Goal: Task Accomplishment & Management: Use online tool/utility

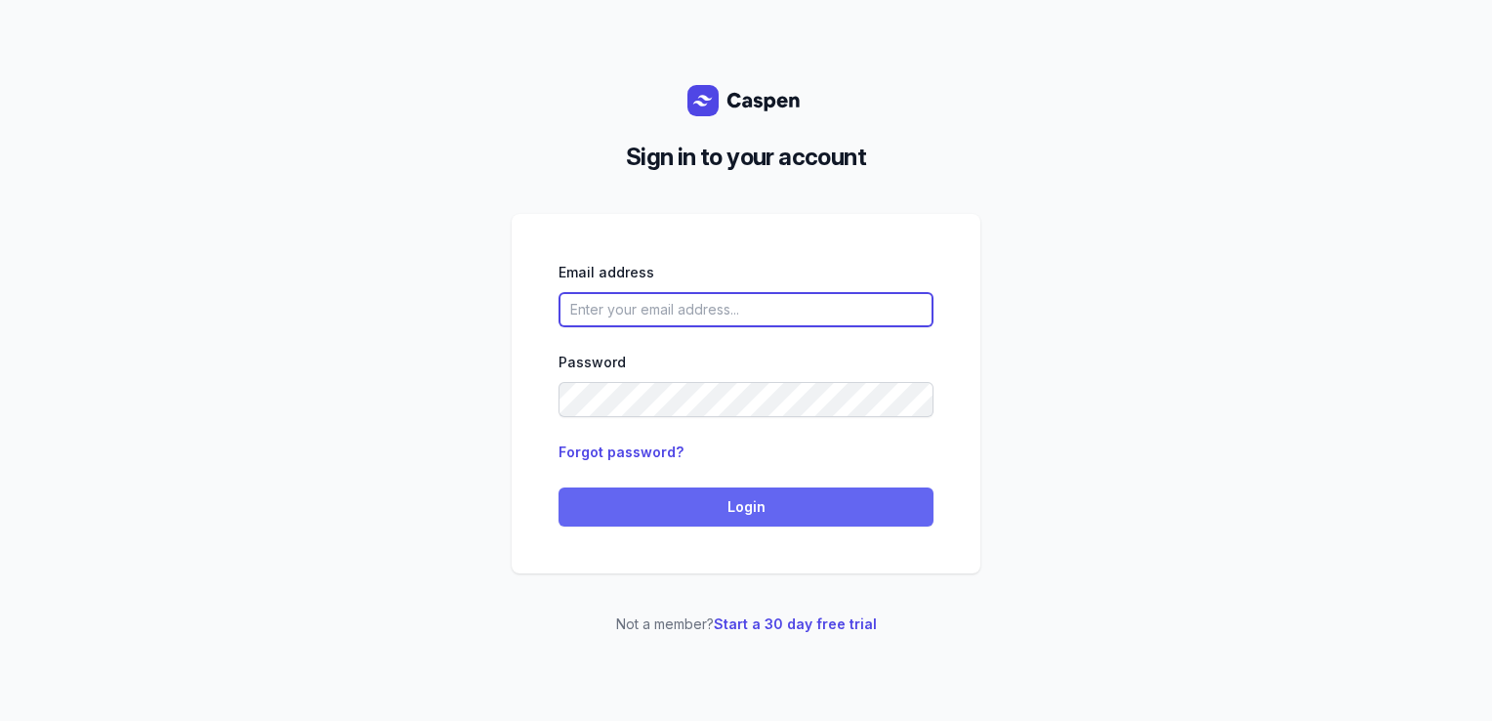
type input "courtney@courtneymaccounselling.com.au"
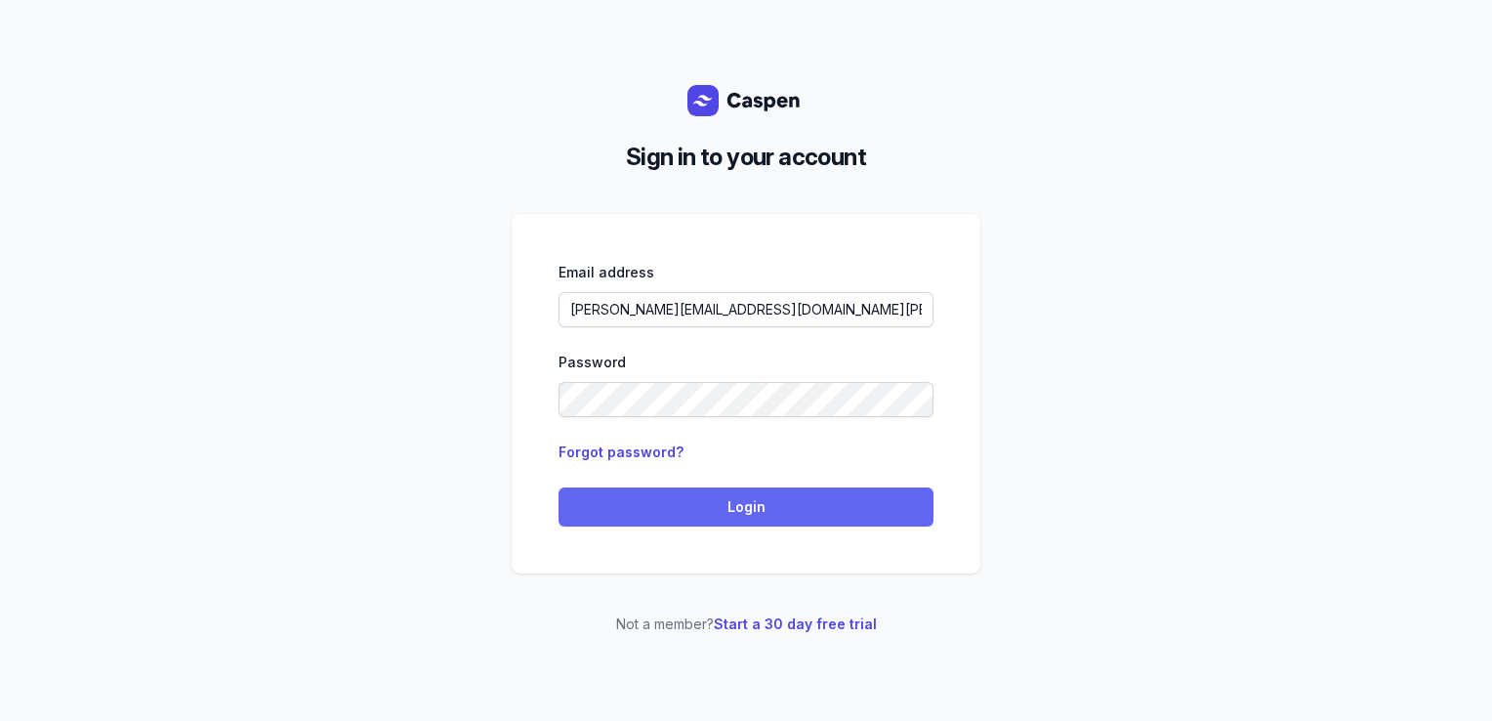
click at [748, 510] on span "Login" at bounding box center [746, 506] width 352 height 23
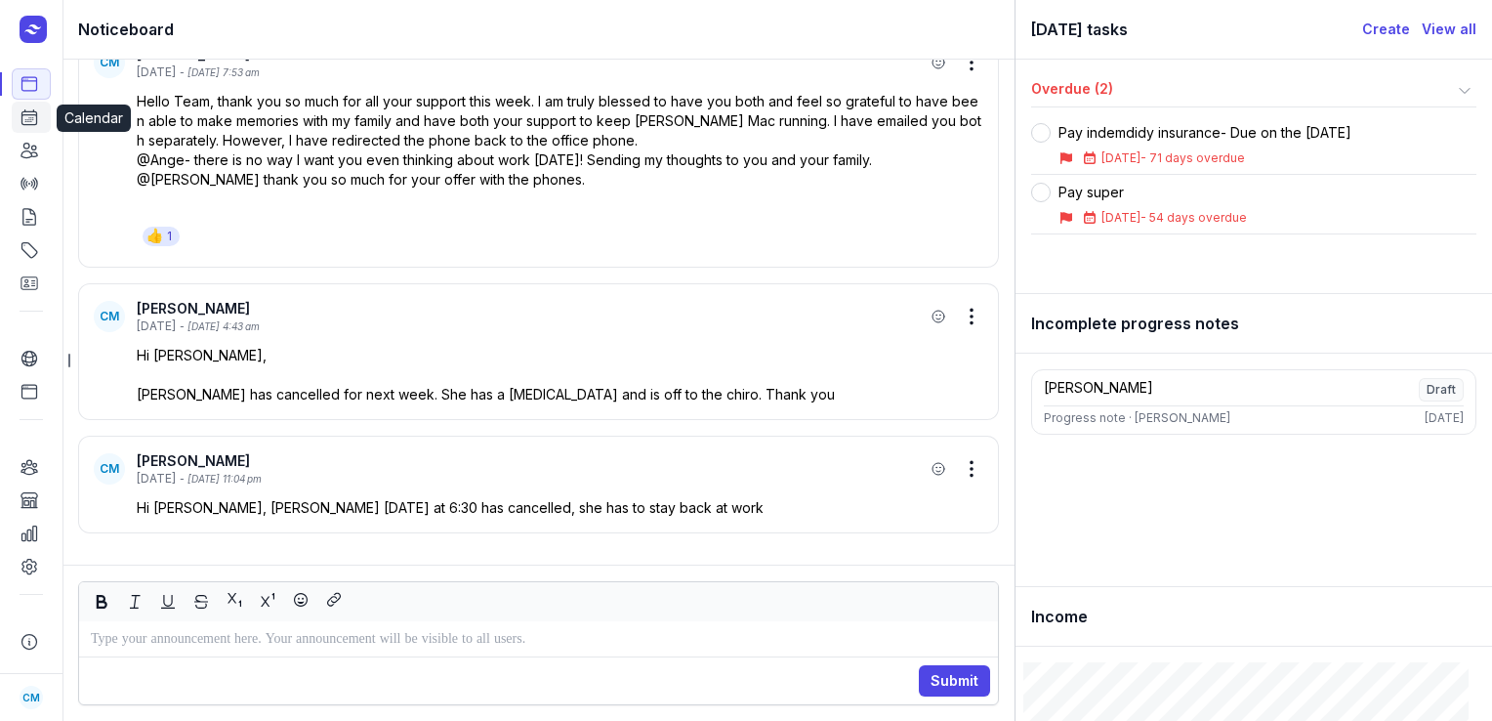
click at [30, 122] on icon at bounding box center [30, 117] width 20 height 20
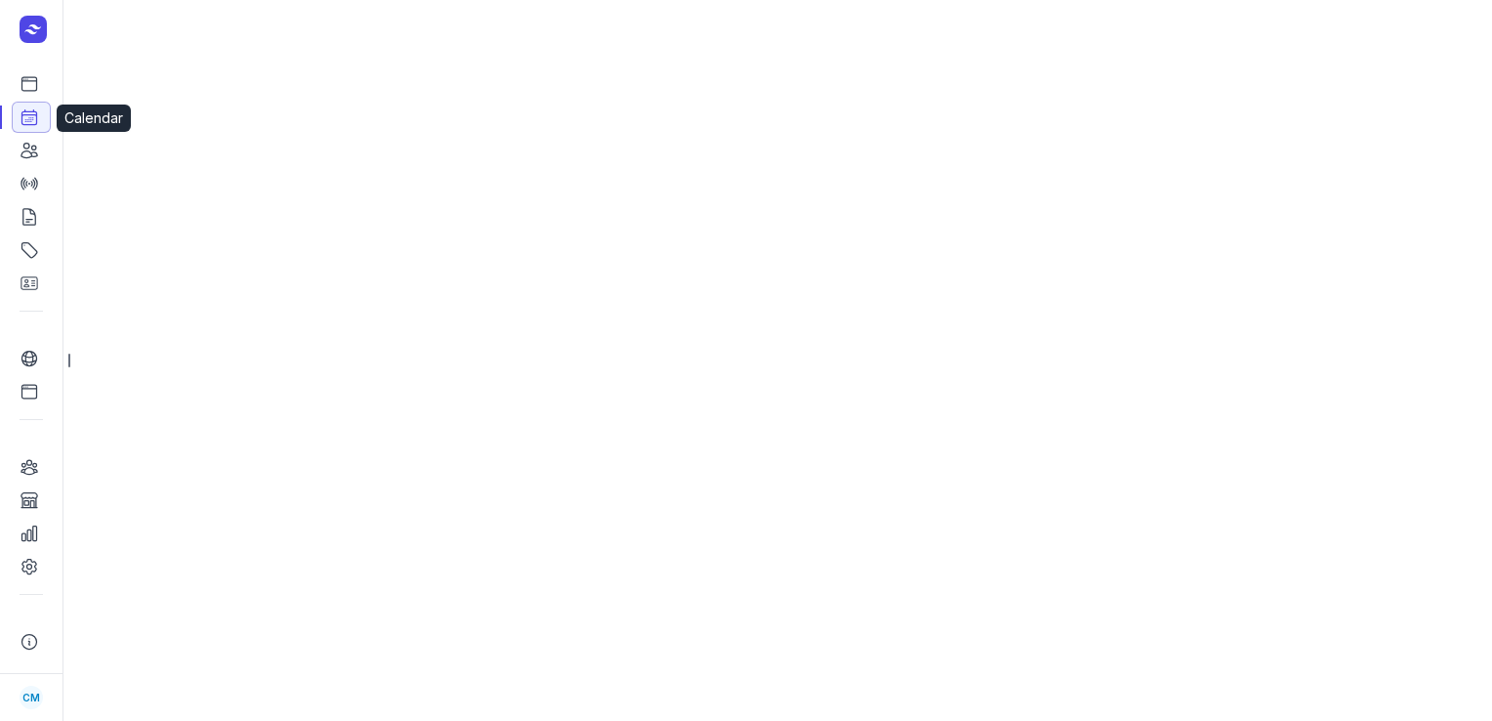
select select "week"
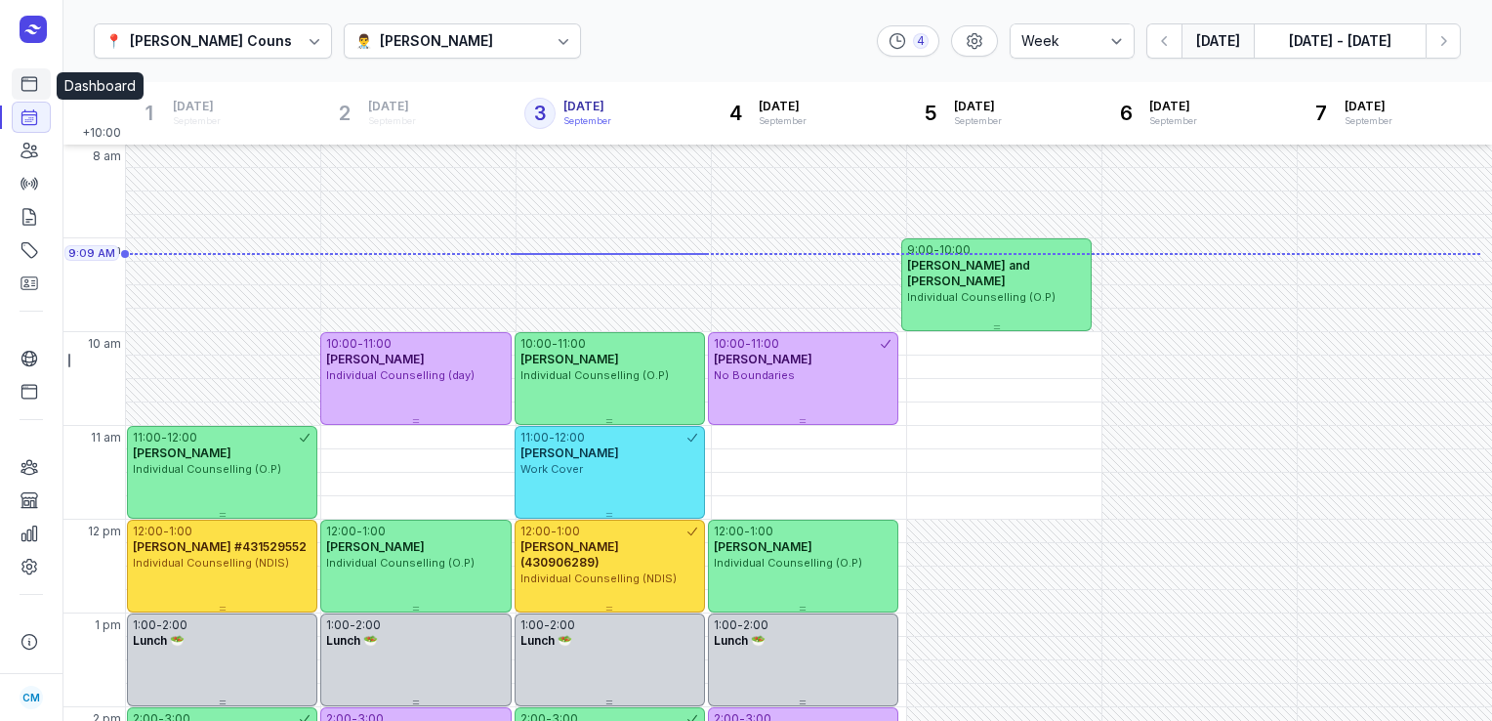
click at [22, 91] on icon at bounding box center [29, 84] width 15 height 14
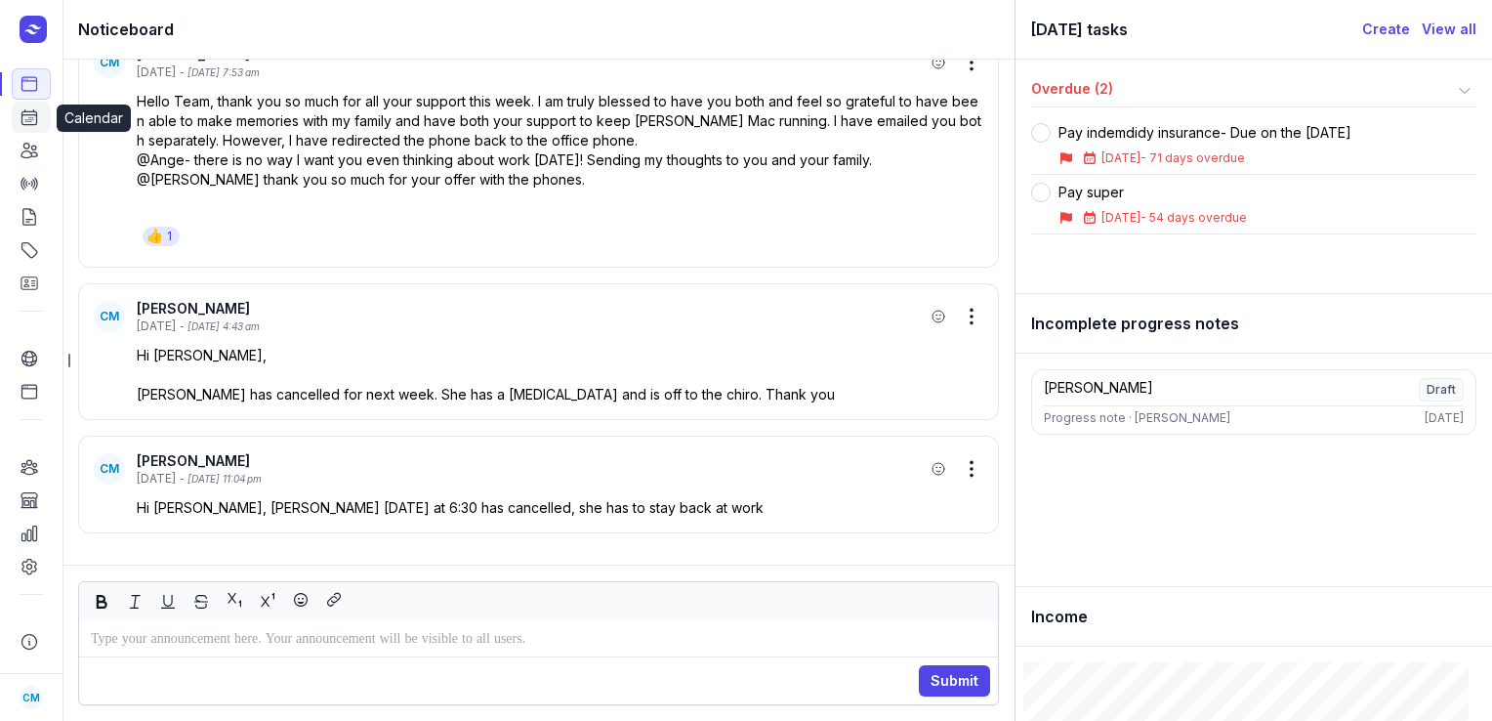
click at [26, 121] on icon at bounding box center [30, 117] width 20 height 20
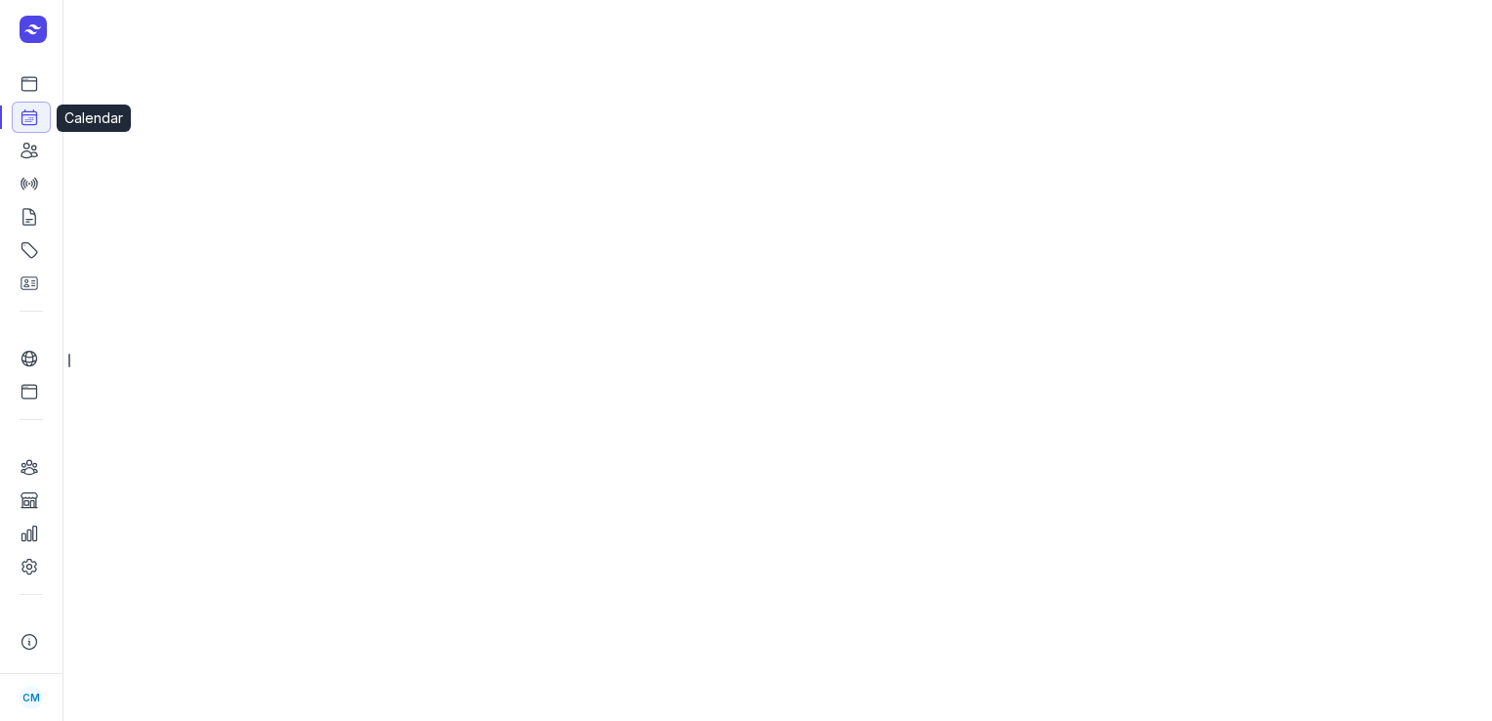
select select "week"
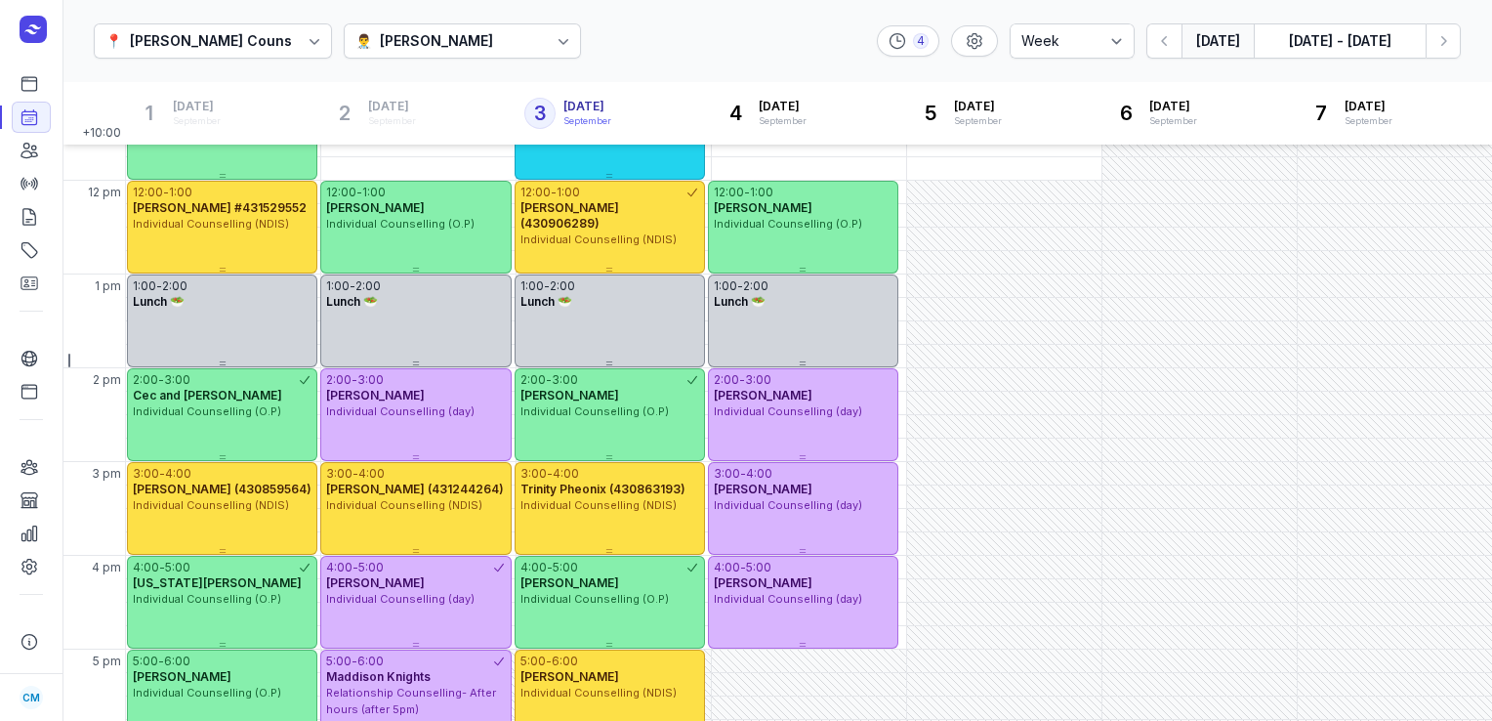
scroll to position [346, 0]
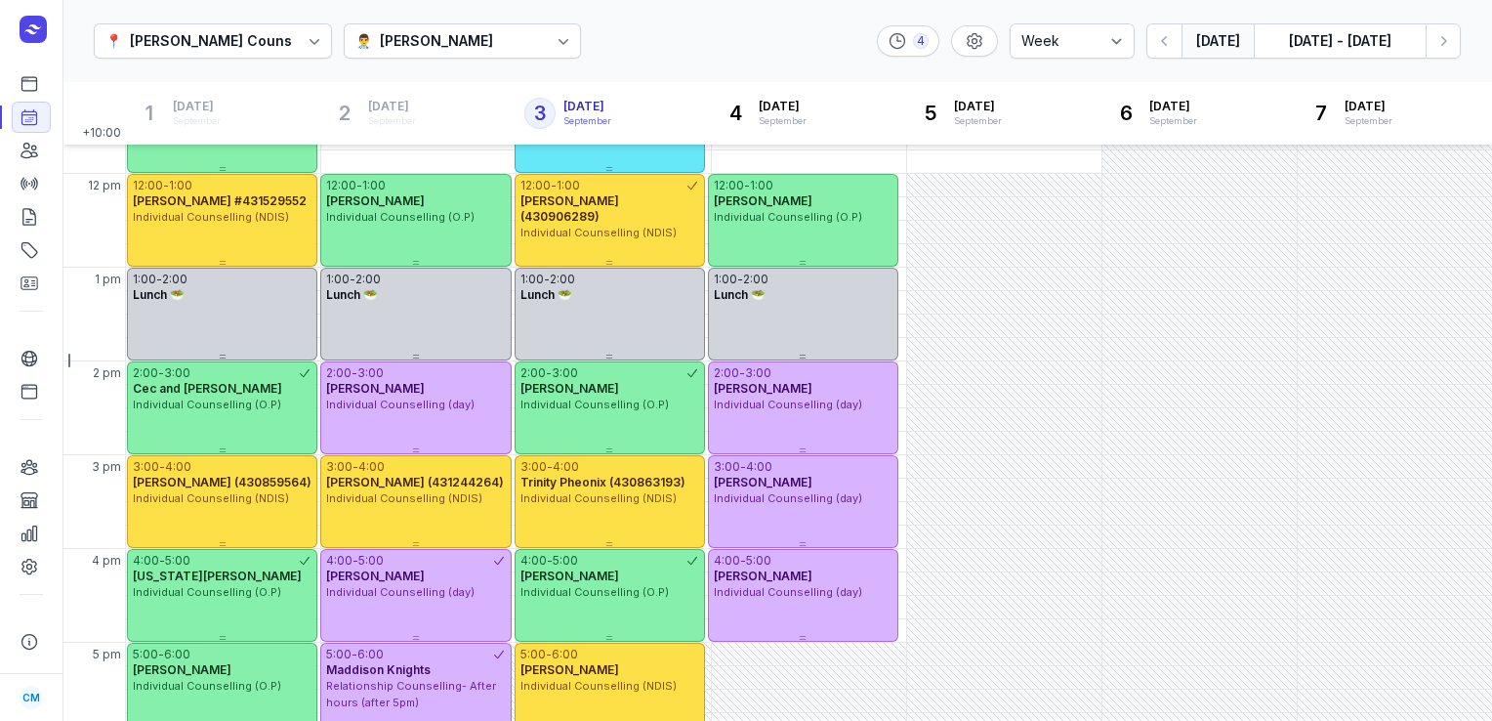
click at [521, 29] on div "👨‍⚕️ [PERSON_NAME]" at bounding box center [463, 40] width 238 height 35
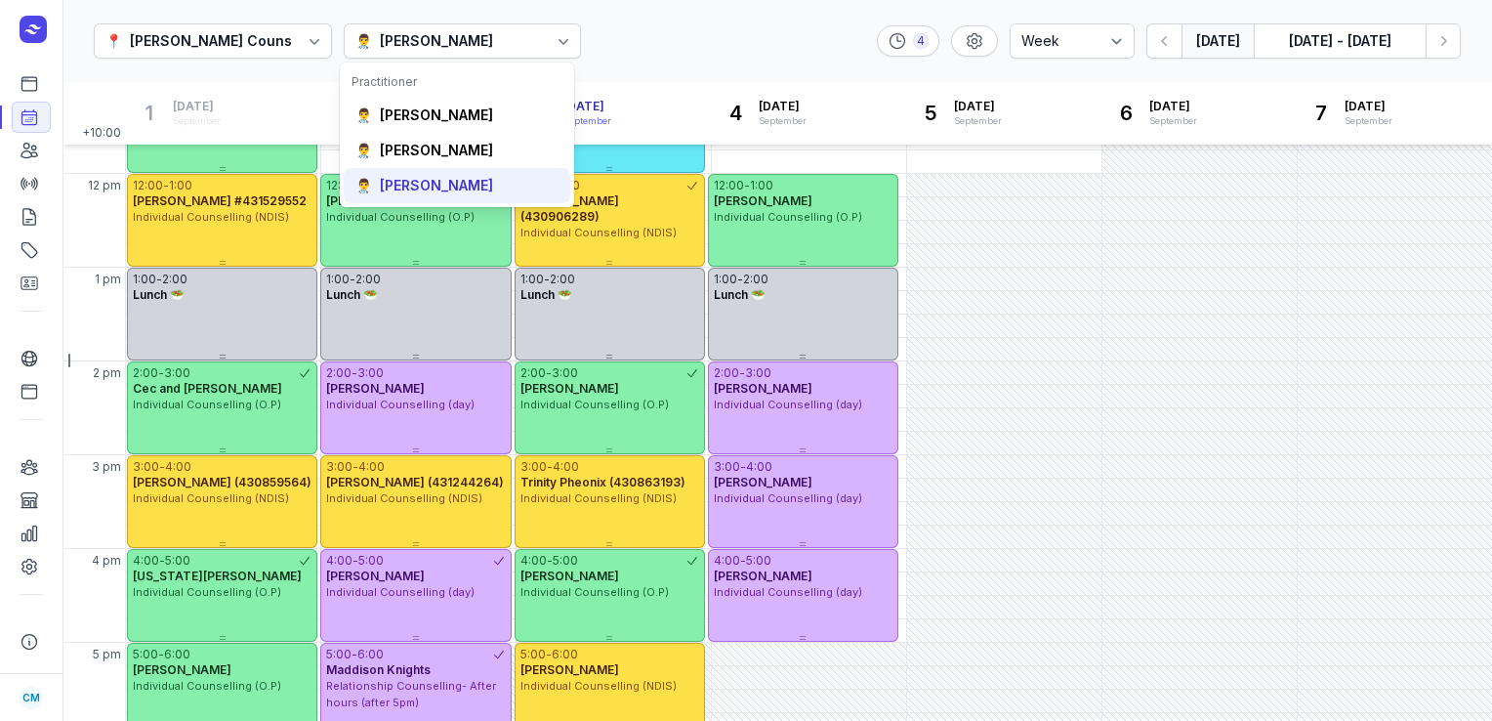
click at [441, 181] on div "[PERSON_NAME]" at bounding box center [436, 186] width 113 height 20
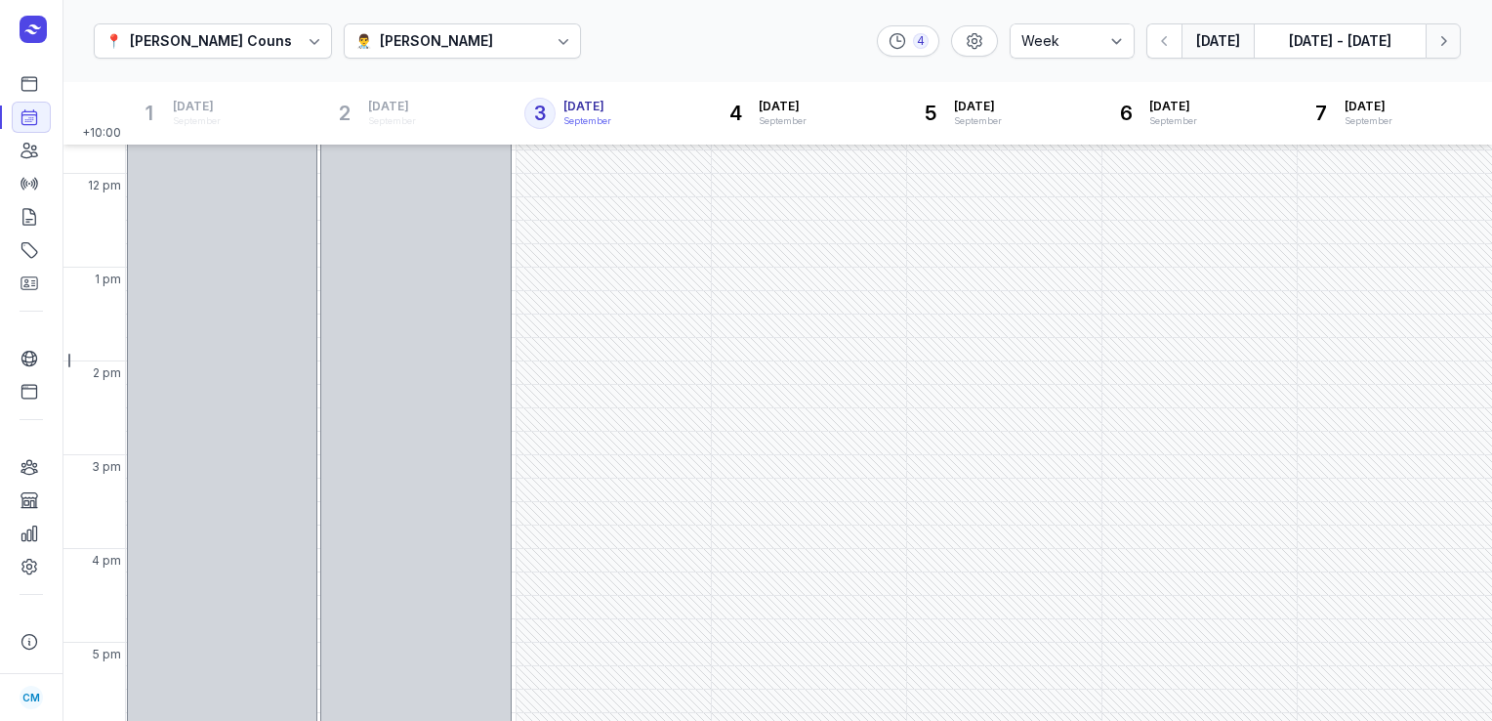
click at [1437, 40] on icon "button" at bounding box center [1444, 41] width 20 height 20
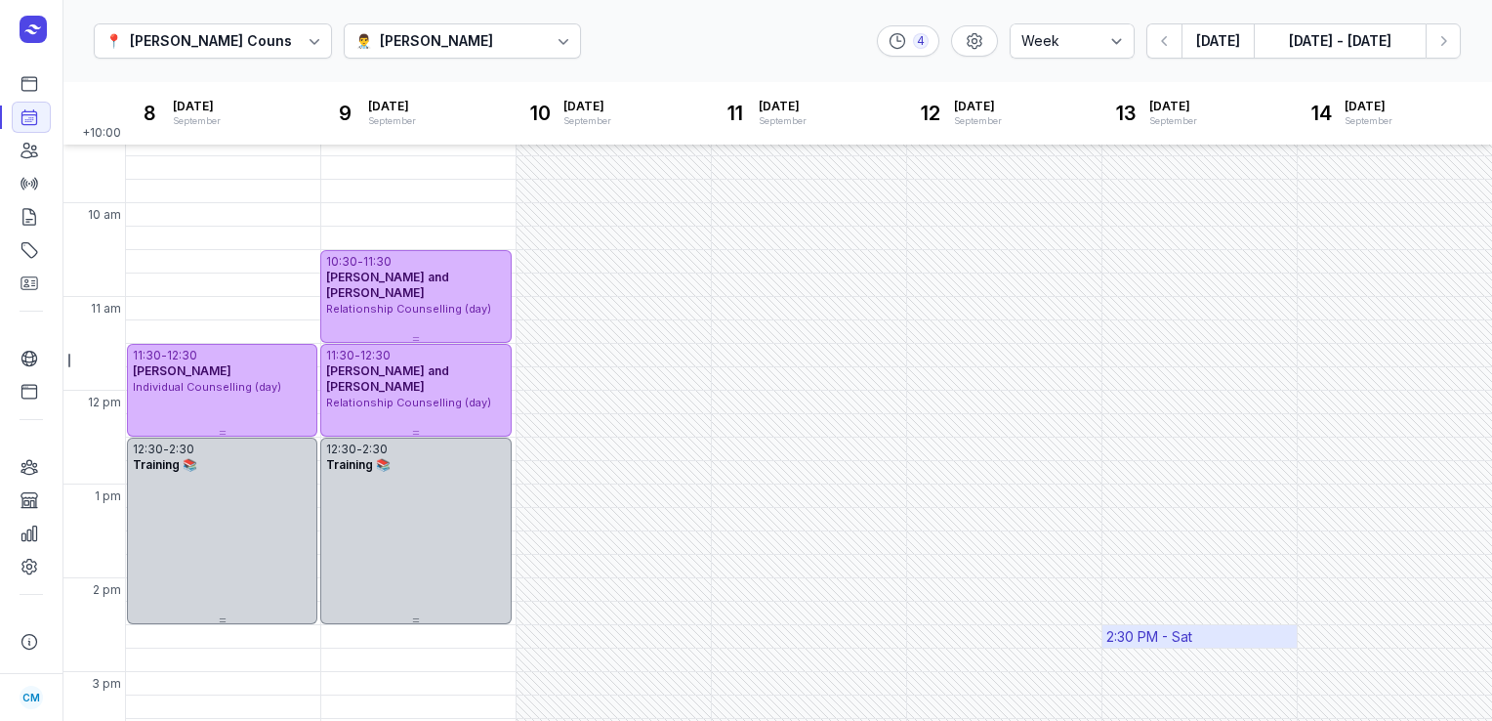
scroll to position [126, 0]
click at [559, 42] on icon at bounding box center [564, 42] width 10 height 6
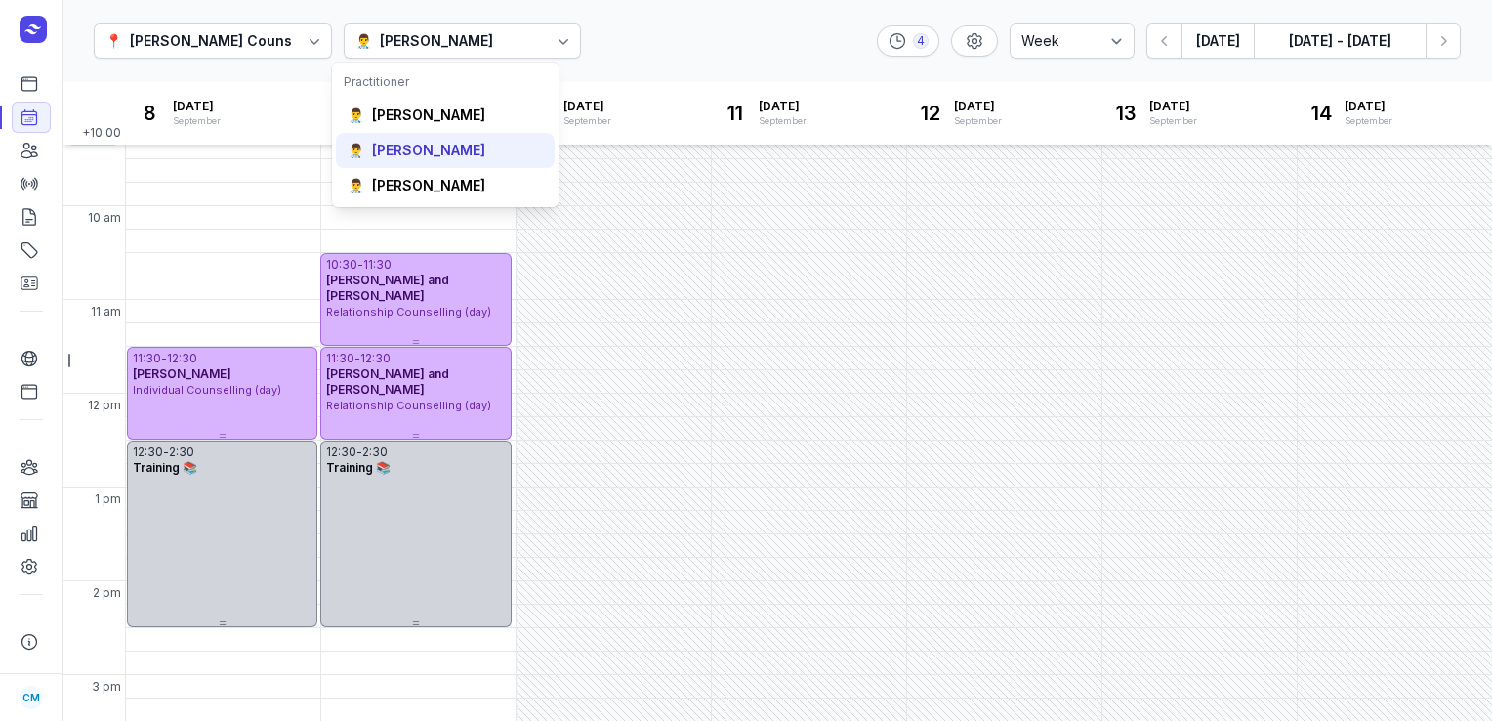
click at [419, 148] on div "[PERSON_NAME]" at bounding box center [428, 151] width 113 height 20
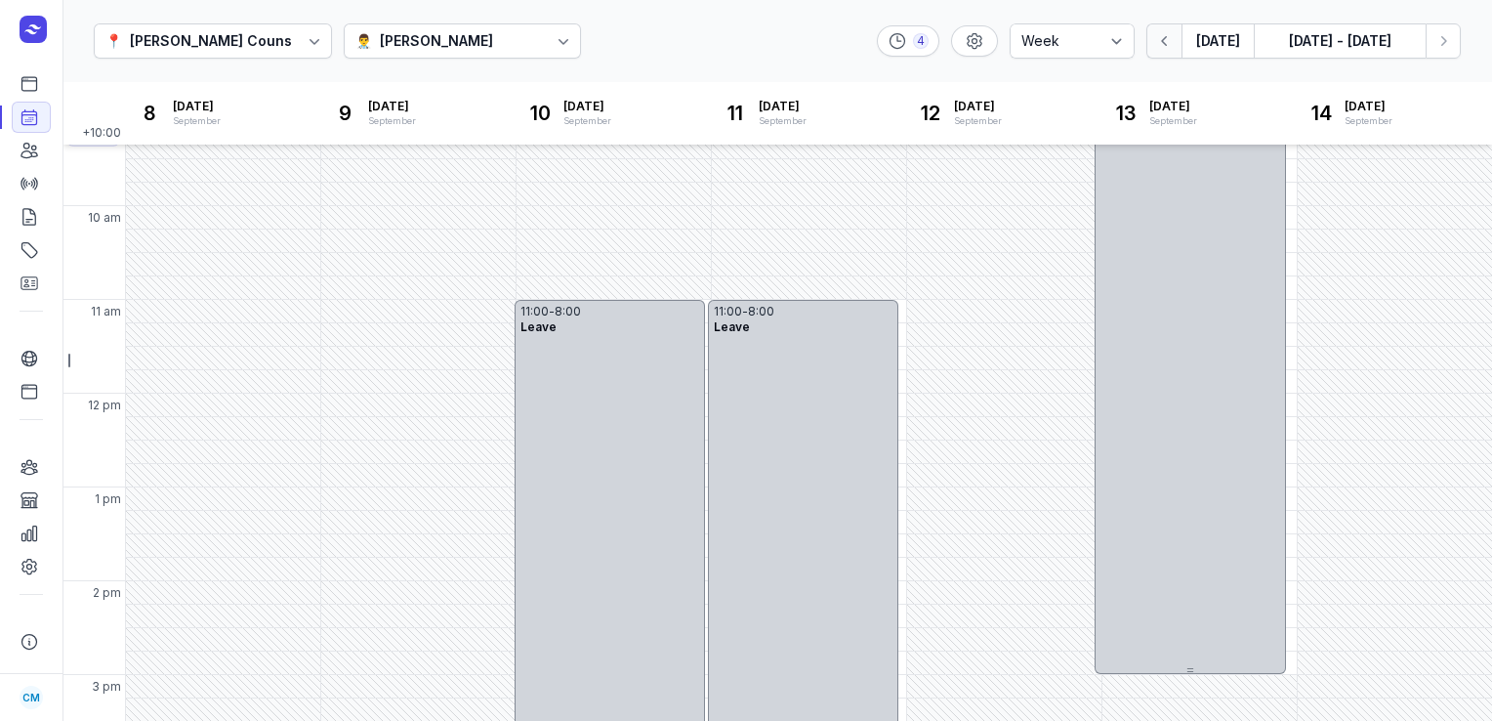
click at [1169, 52] on button "button" at bounding box center [1163, 40] width 35 height 35
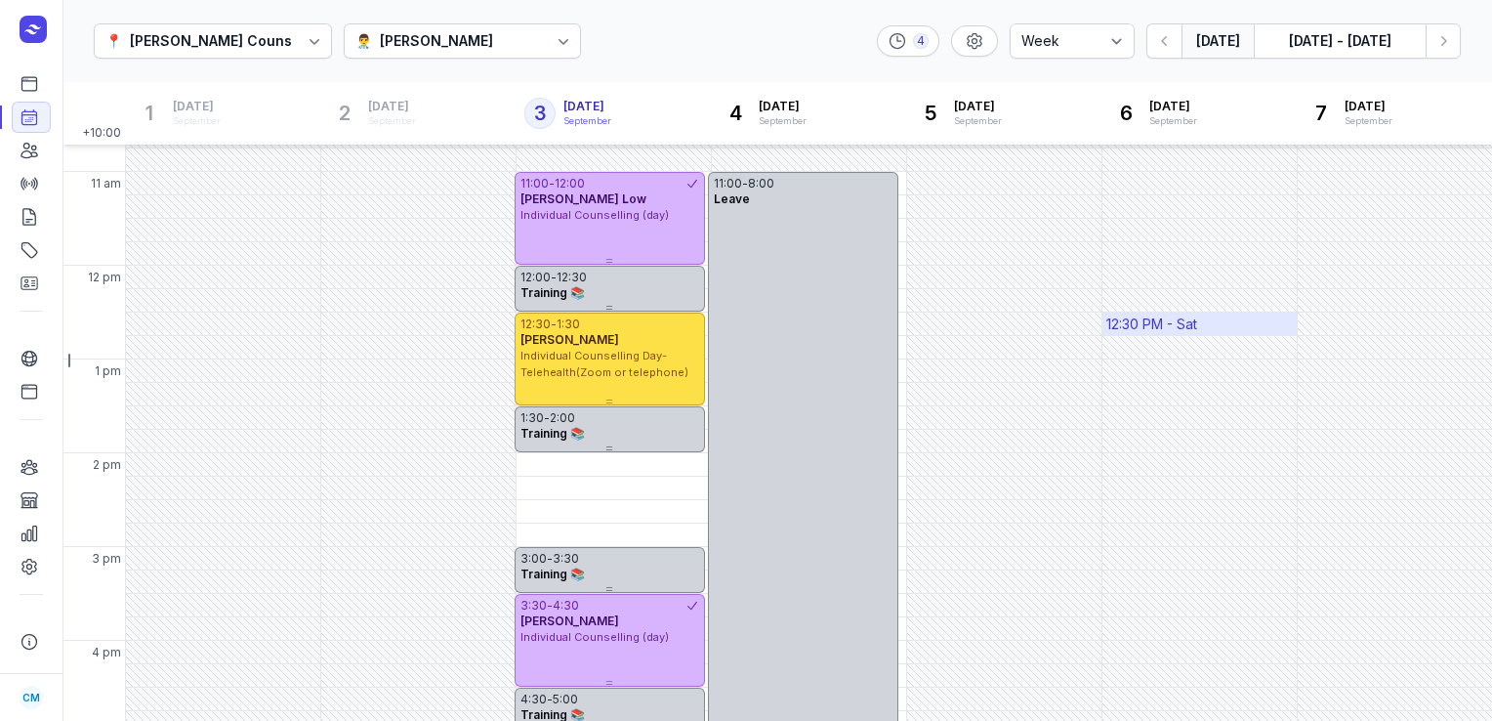
scroll to position [254, 0]
click at [1168, 52] on button "button" at bounding box center [1163, 40] width 35 height 35
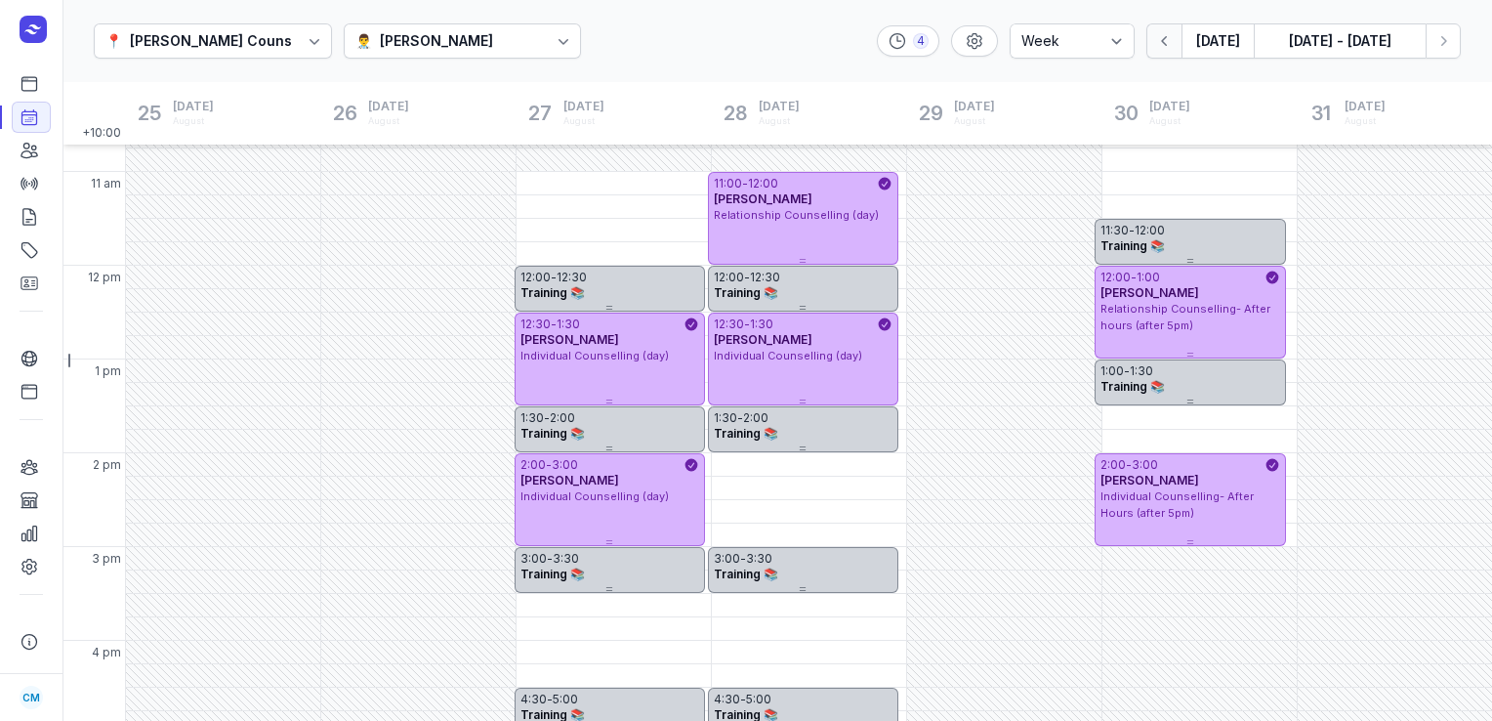
click at [1168, 52] on button "button" at bounding box center [1163, 40] width 35 height 35
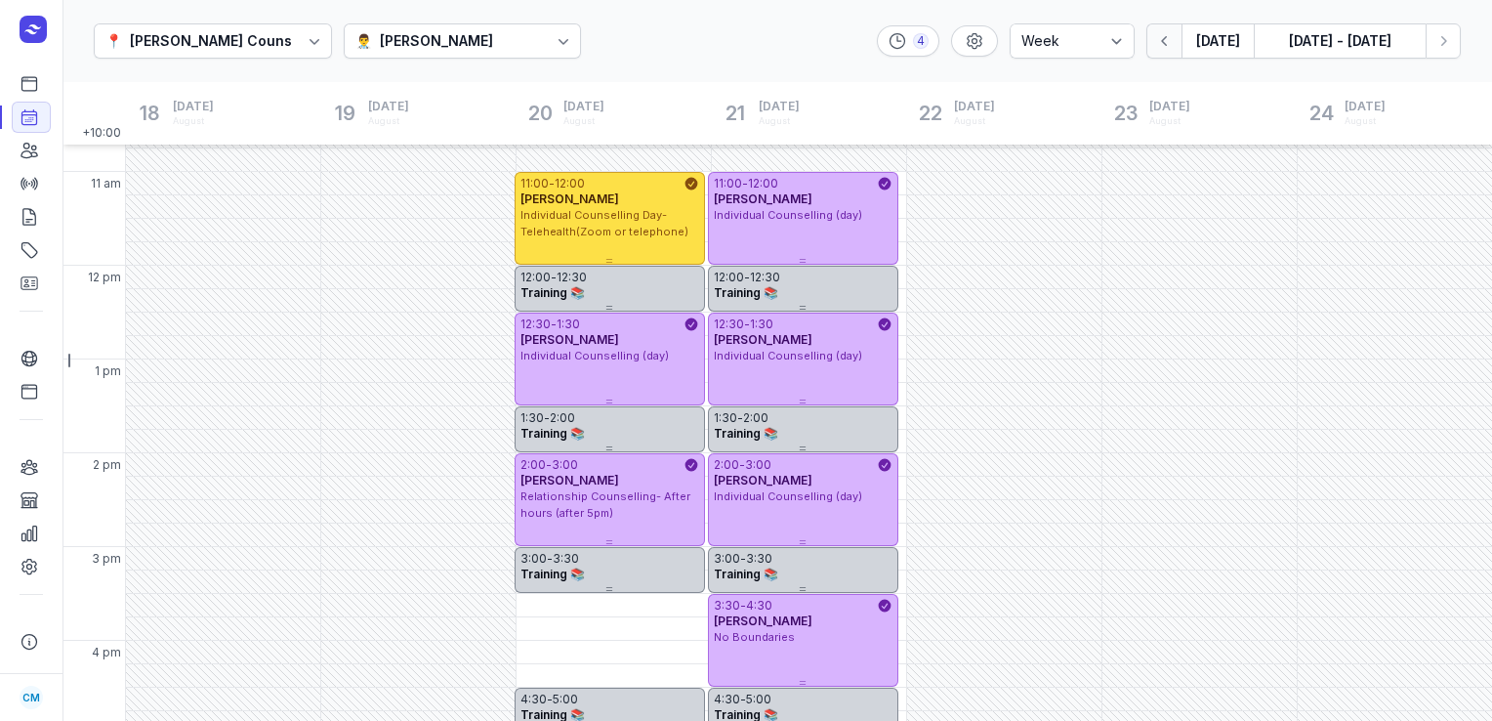
click at [1168, 52] on button "button" at bounding box center [1163, 40] width 35 height 35
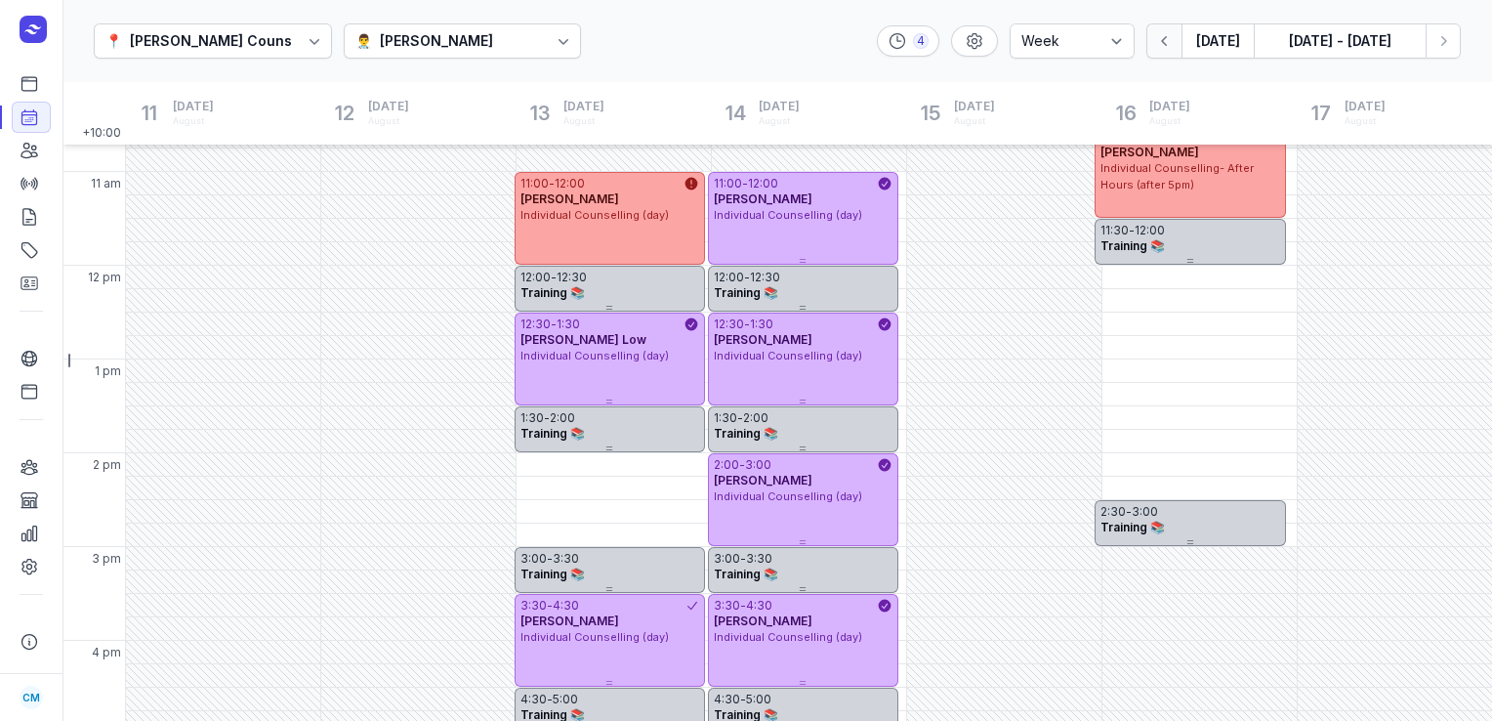
click at [1168, 52] on button "button" at bounding box center [1163, 40] width 35 height 35
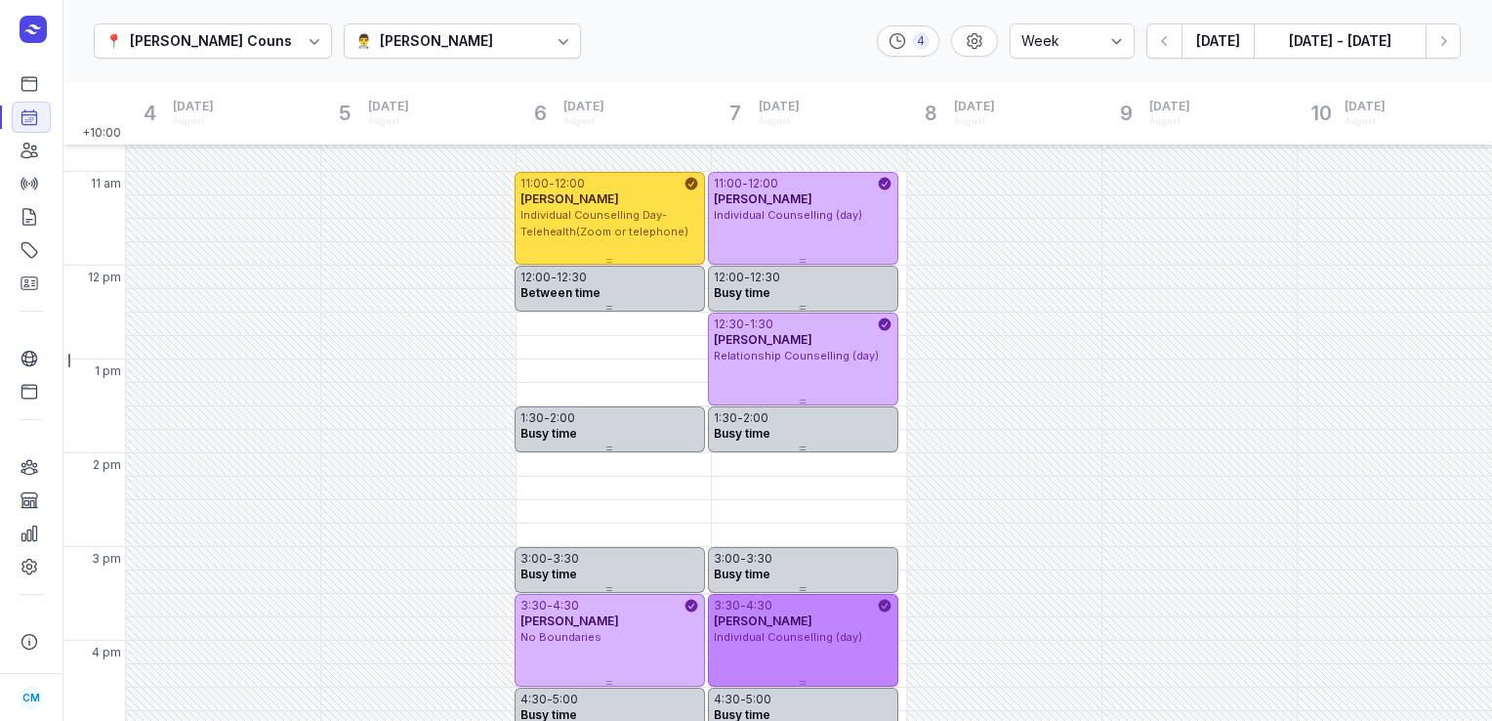
click at [811, 617] on div "[PERSON_NAME]" at bounding box center [803, 621] width 179 height 16
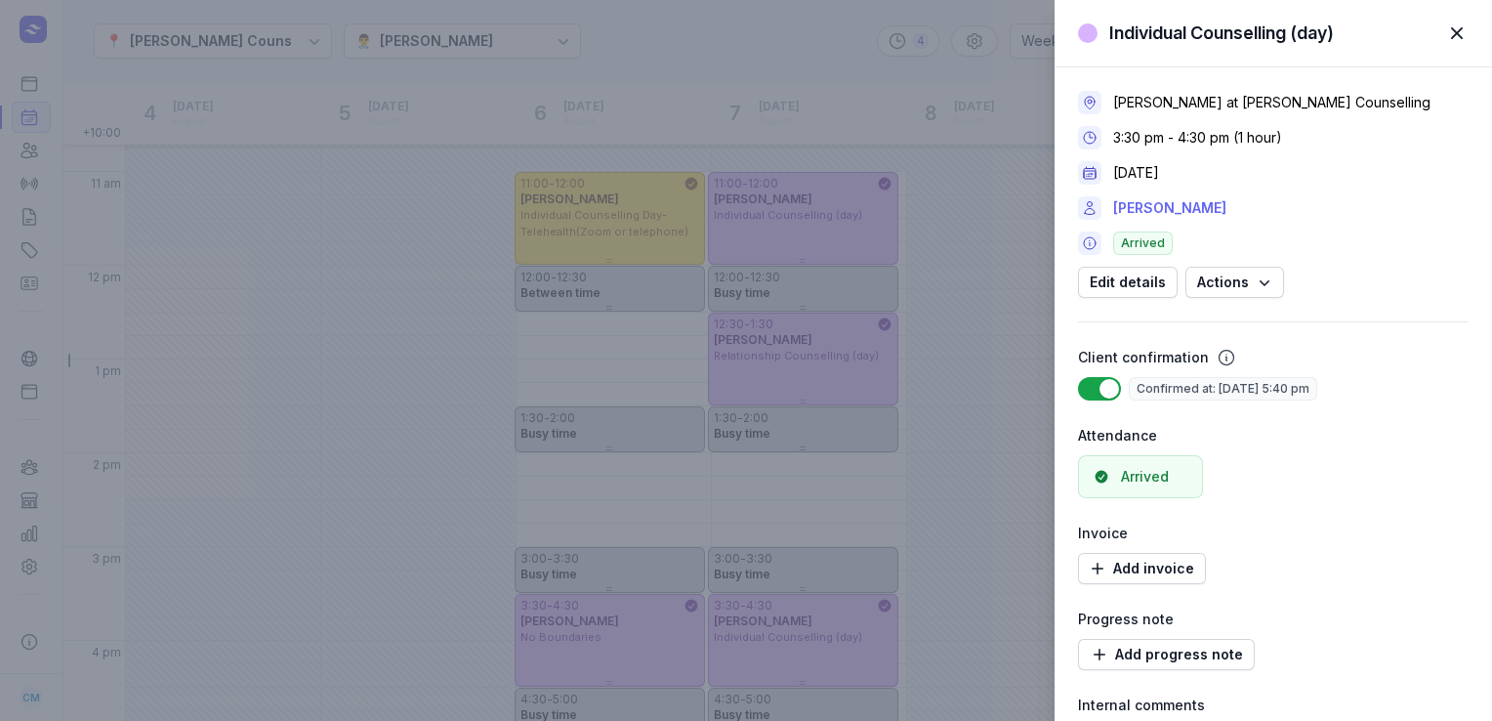
click at [1154, 209] on link "[PERSON_NAME]" at bounding box center [1169, 207] width 113 height 23
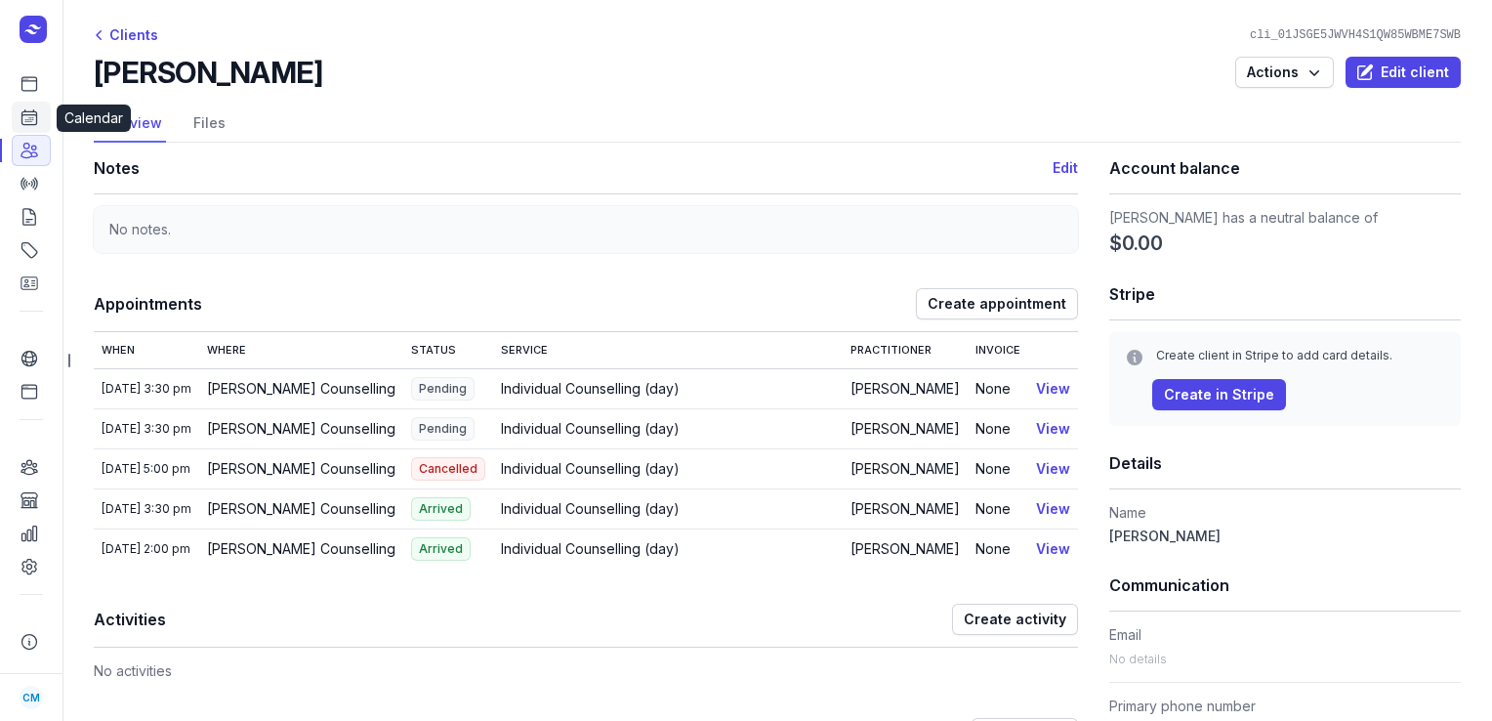
click at [30, 122] on icon at bounding box center [30, 117] width 20 height 20
select select "week"
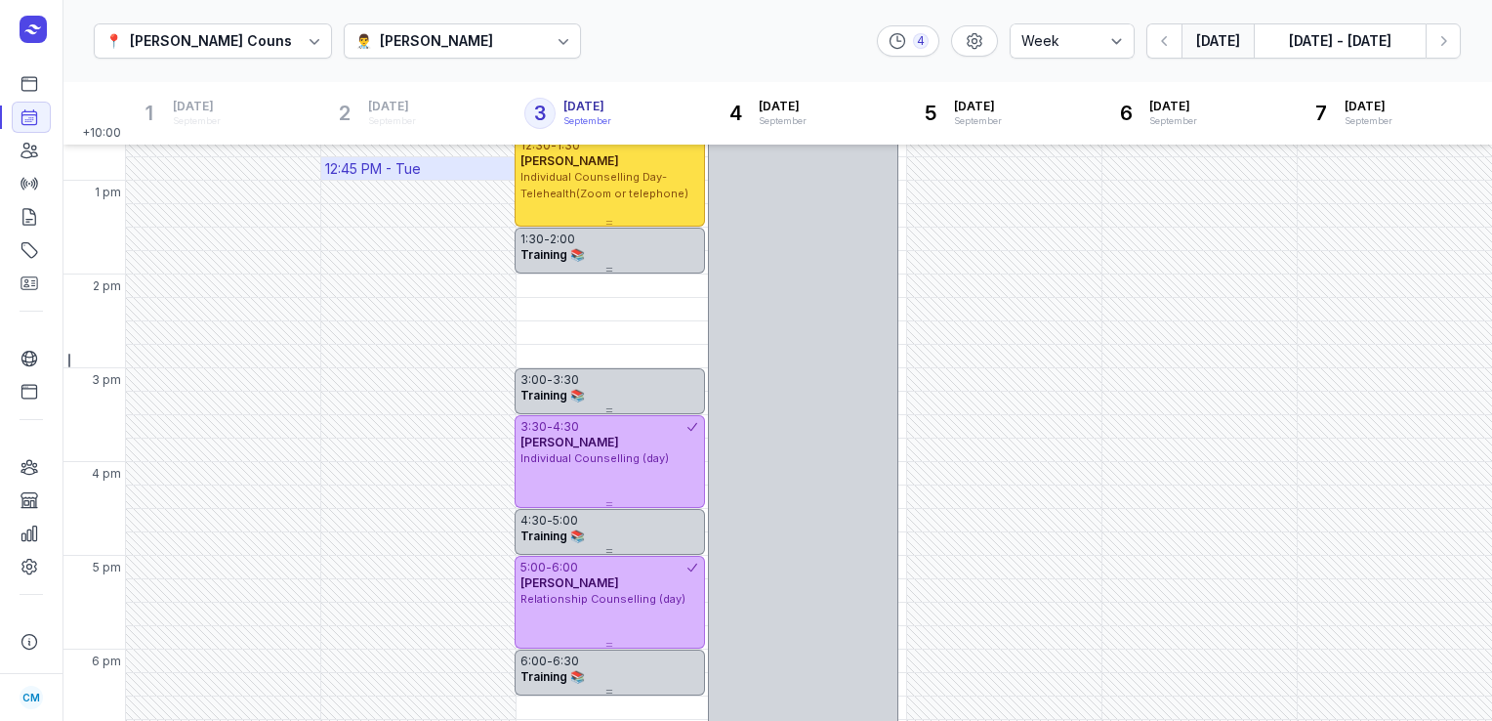
scroll to position [434, 0]
click at [380, 30] on div "[PERSON_NAME]" at bounding box center [436, 40] width 113 height 23
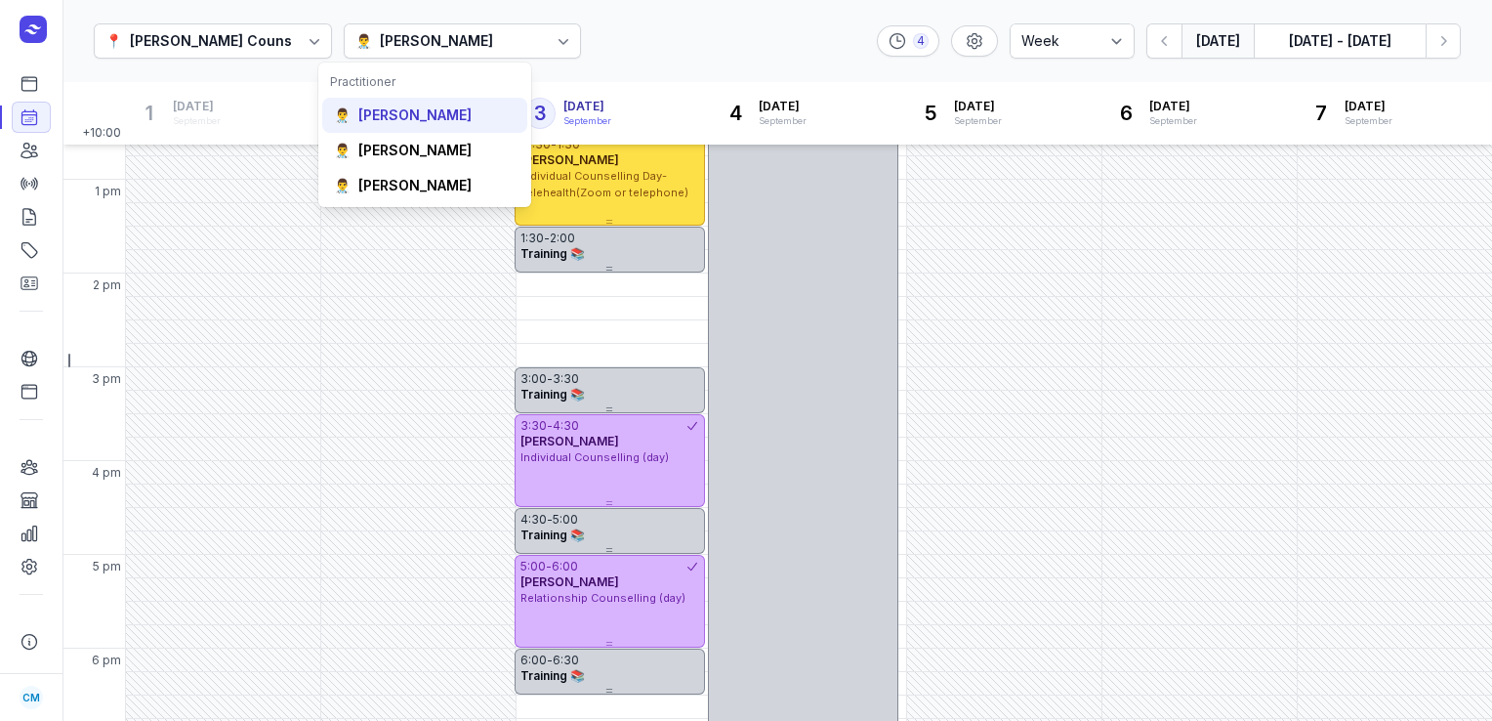
click at [367, 122] on div "[PERSON_NAME]" at bounding box center [414, 115] width 113 height 20
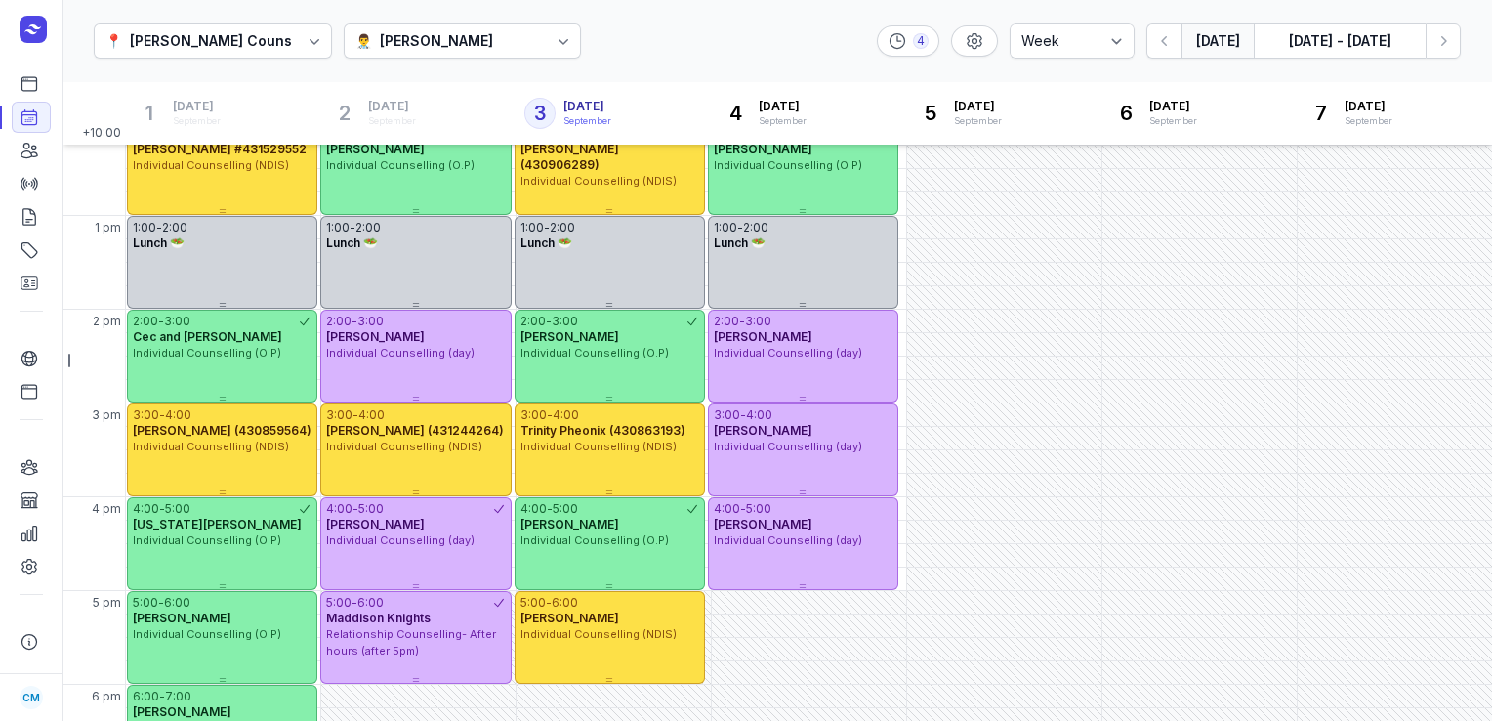
scroll to position [449, 0]
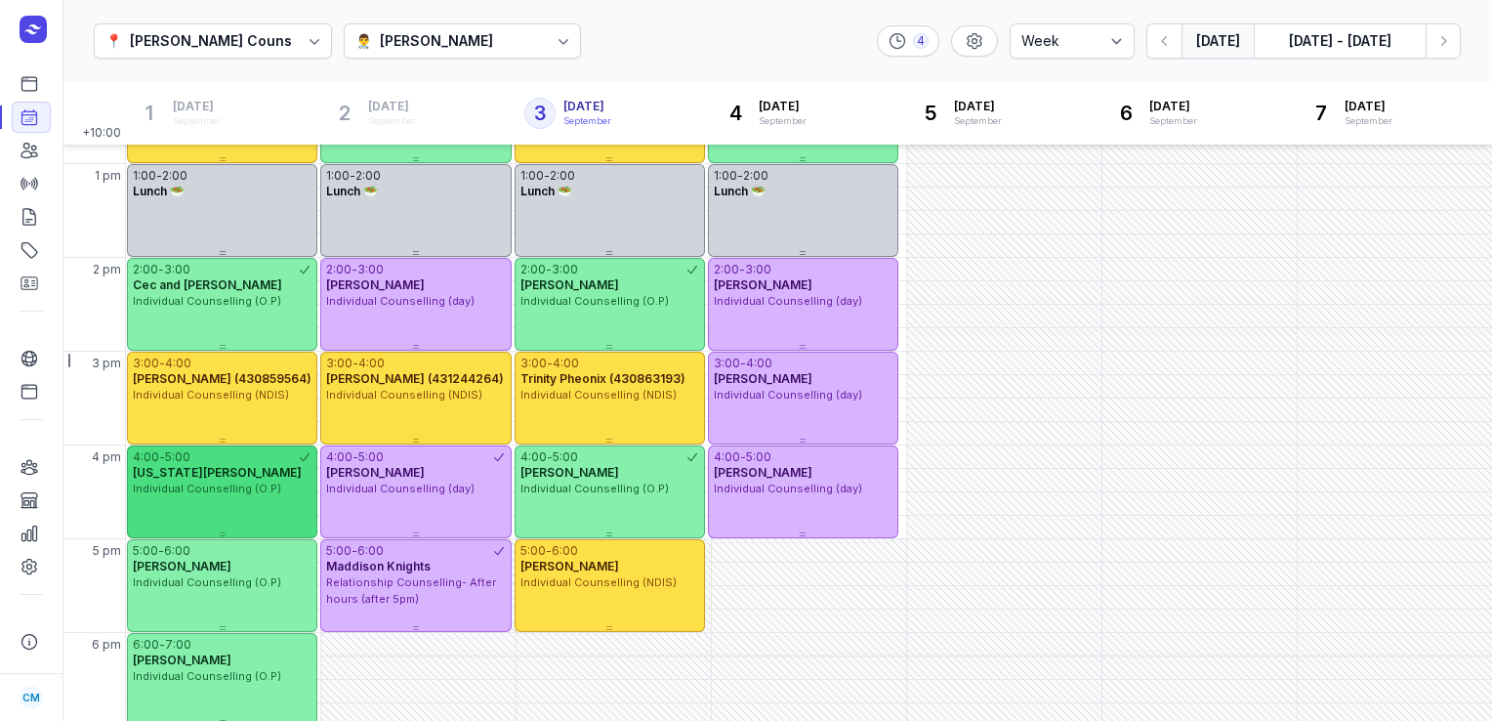
click at [258, 456] on div "4:00 - 5:00" at bounding box center [215, 457] width 165 height 16
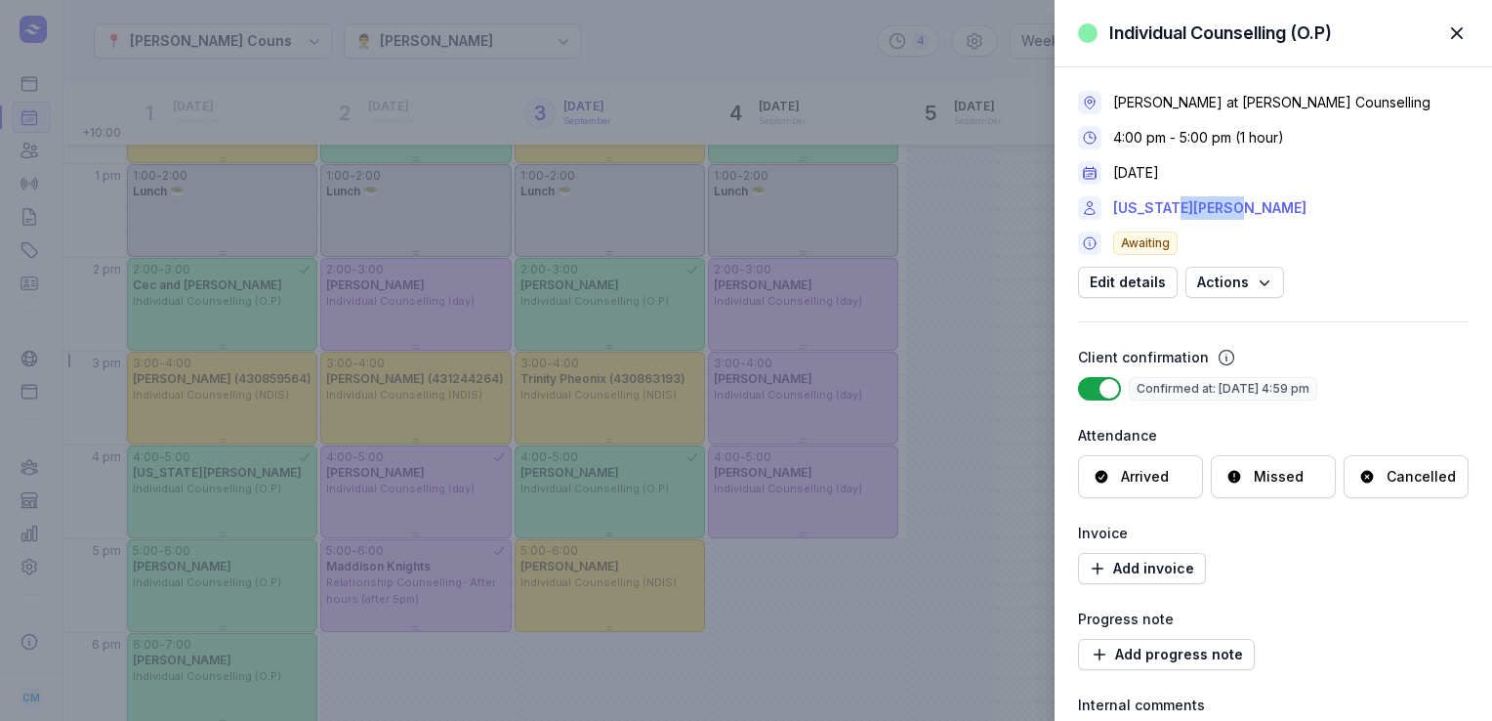
drag, startPoint x: 1232, startPoint y: 208, endPoint x: 1167, endPoint y: 208, distance: 65.4
click at [1167, 208] on div "[US_STATE][PERSON_NAME]" at bounding box center [1273, 207] width 391 height 23
copy link "[PERSON_NAME]"
click at [678, 322] on div "Individual Counselling (O.P) Close panel [PERSON_NAME] at [PERSON_NAME] Counsel…" at bounding box center [746, 360] width 1492 height 721
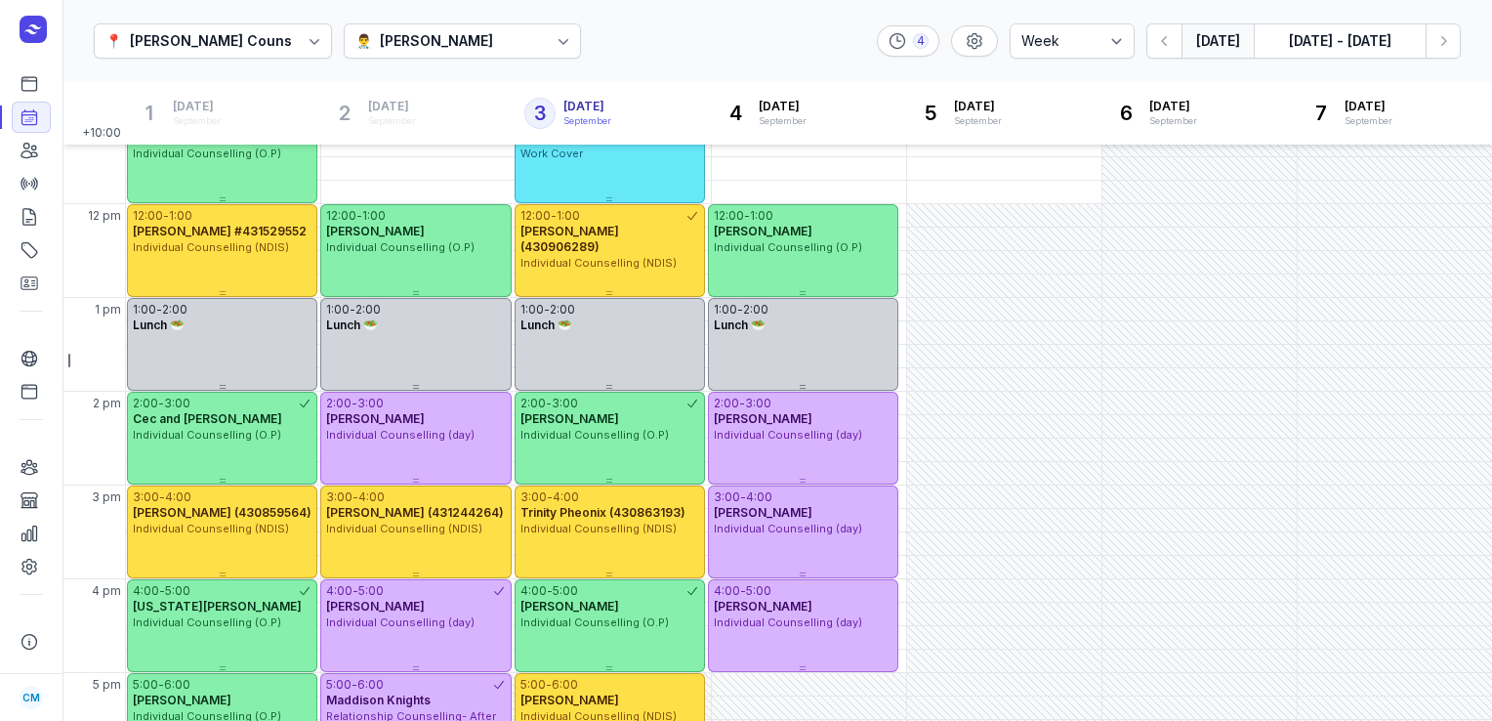
scroll to position [280, 0]
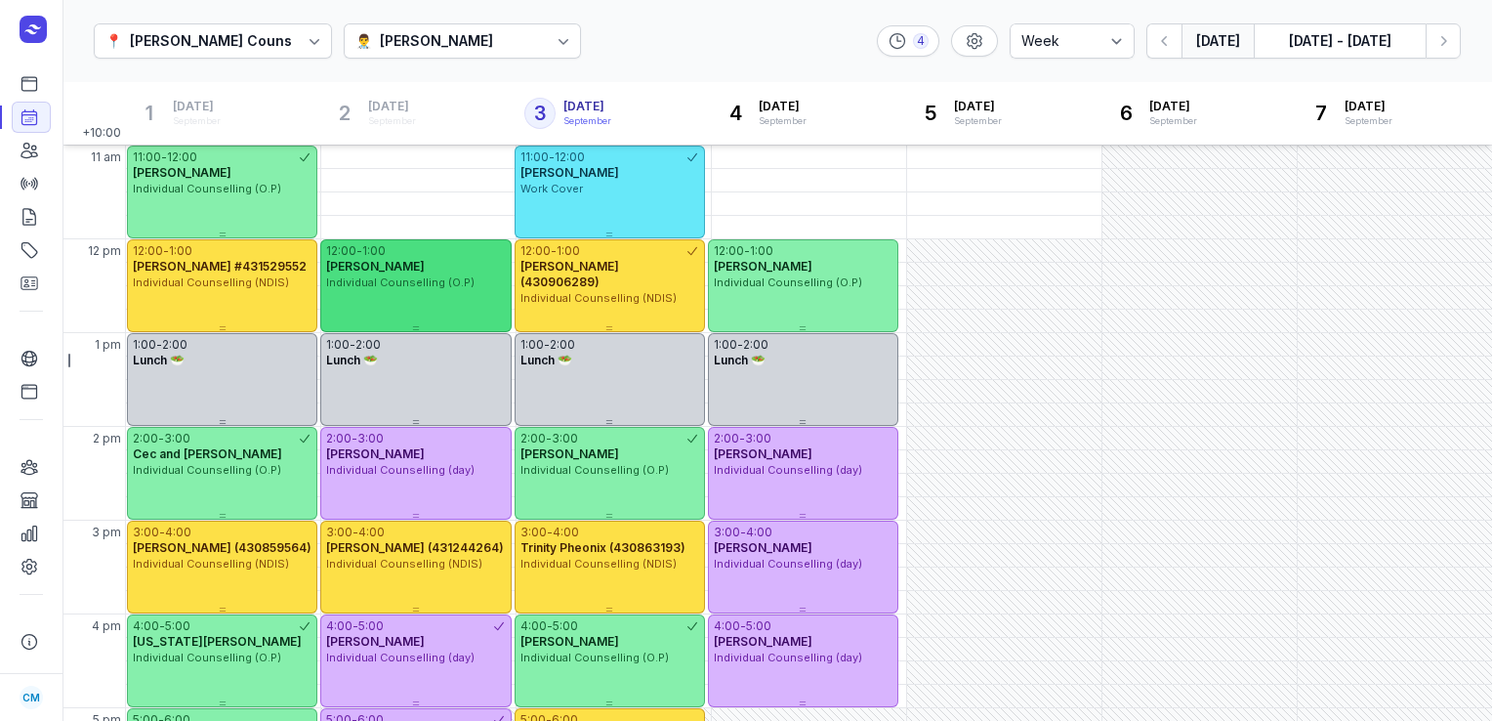
click at [453, 291] on div "12:00 - 1:00 [PERSON_NAME] Individual Counselling (O.P)" at bounding box center [415, 285] width 190 height 93
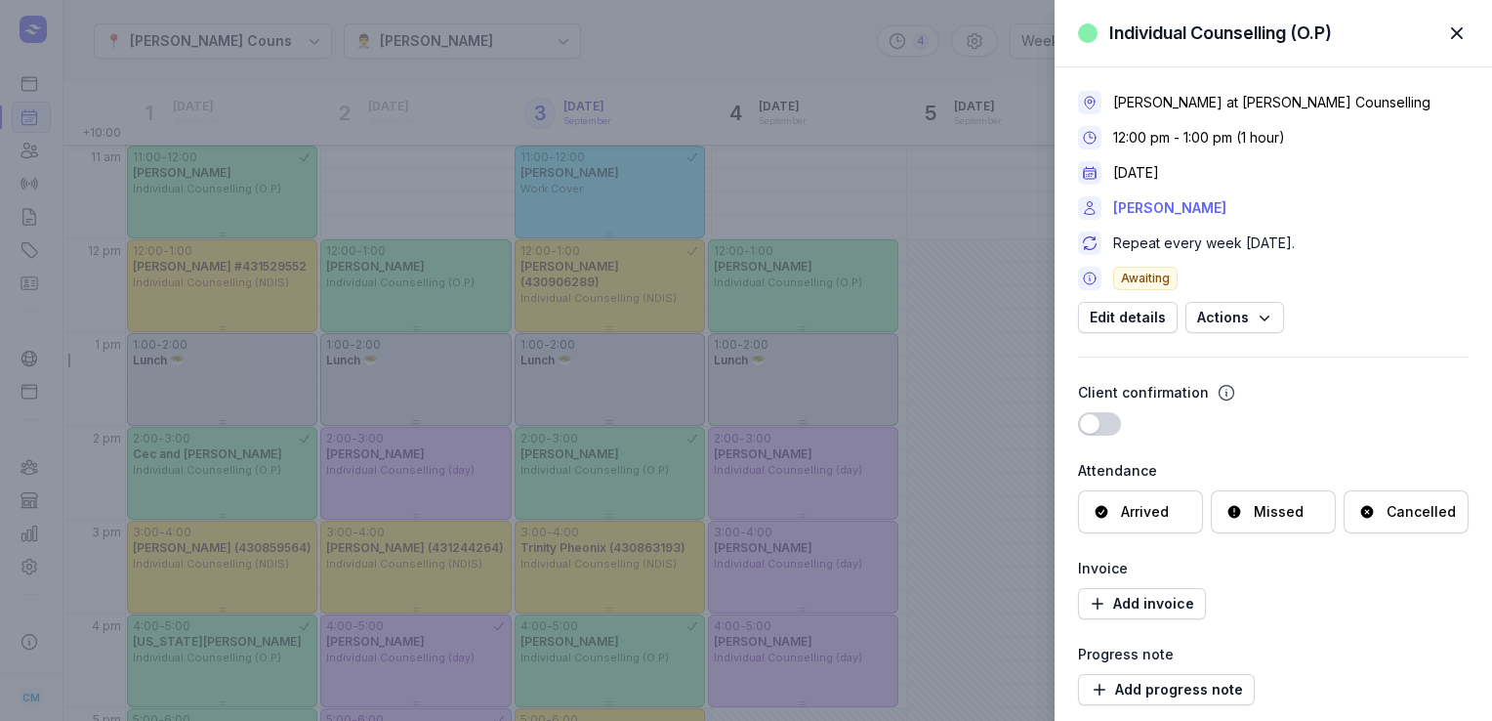
drag, startPoint x: 1245, startPoint y: 207, endPoint x: 1168, endPoint y: 211, distance: 77.2
click at [1168, 211] on div "[PERSON_NAME]" at bounding box center [1273, 207] width 391 height 23
copy link "[PERSON_NAME]"
click at [1451, 40] on span "button" at bounding box center [1457, 33] width 43 height 43
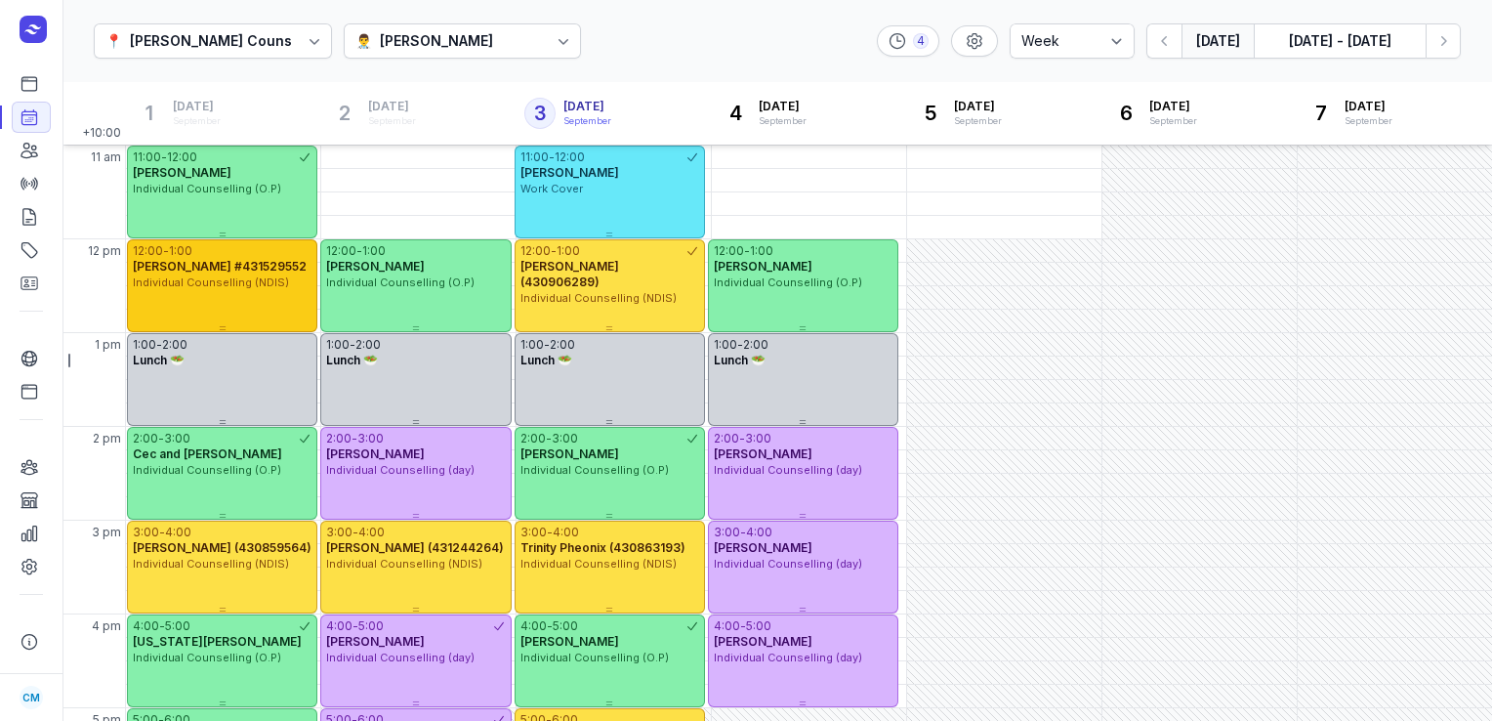
click at [237, 253] on div "12:00 - 1:00" at bounding box center [222, 251] width 179 height 16
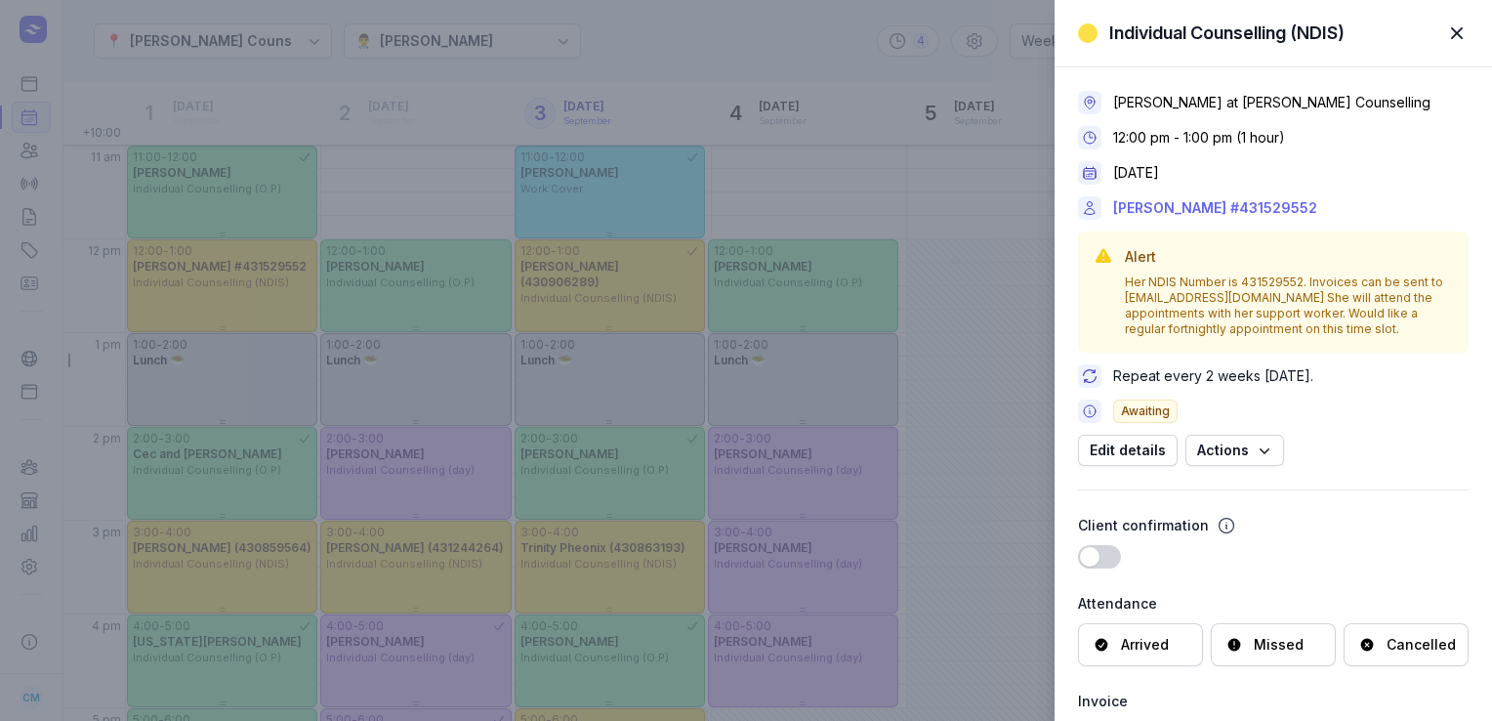
click at [1164, 210] on link "[PERSON_NAME] #431529552" at bounding box center [1215, 207] width 204 height 23
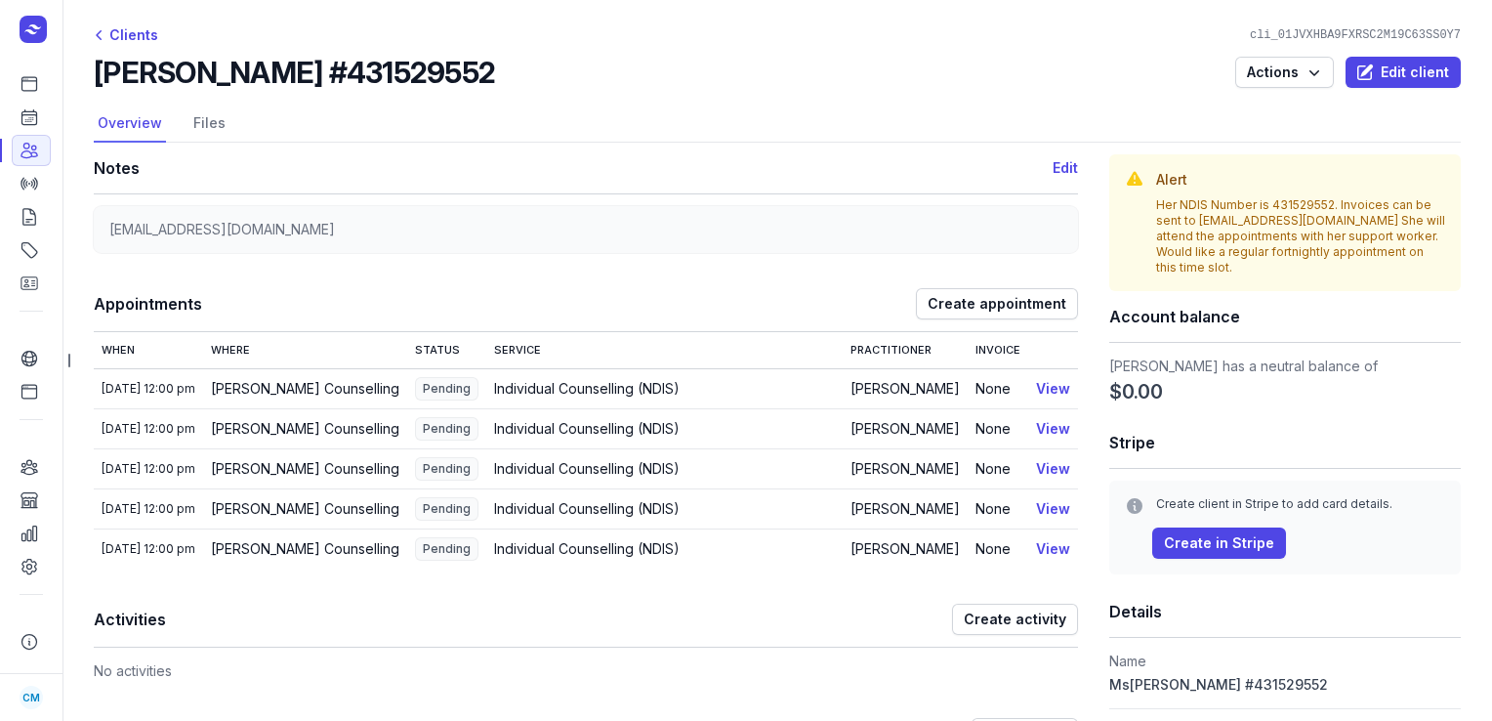
drag, startPoint x: 494, startPoint y: 78, endPoint x: 85, endPoint y: 78, distance: 409.2
copy h2 "[PERSON_NAME] #431529552"
click at [36, 109] on icon at bounding box center [30, 117] width 20 height 20
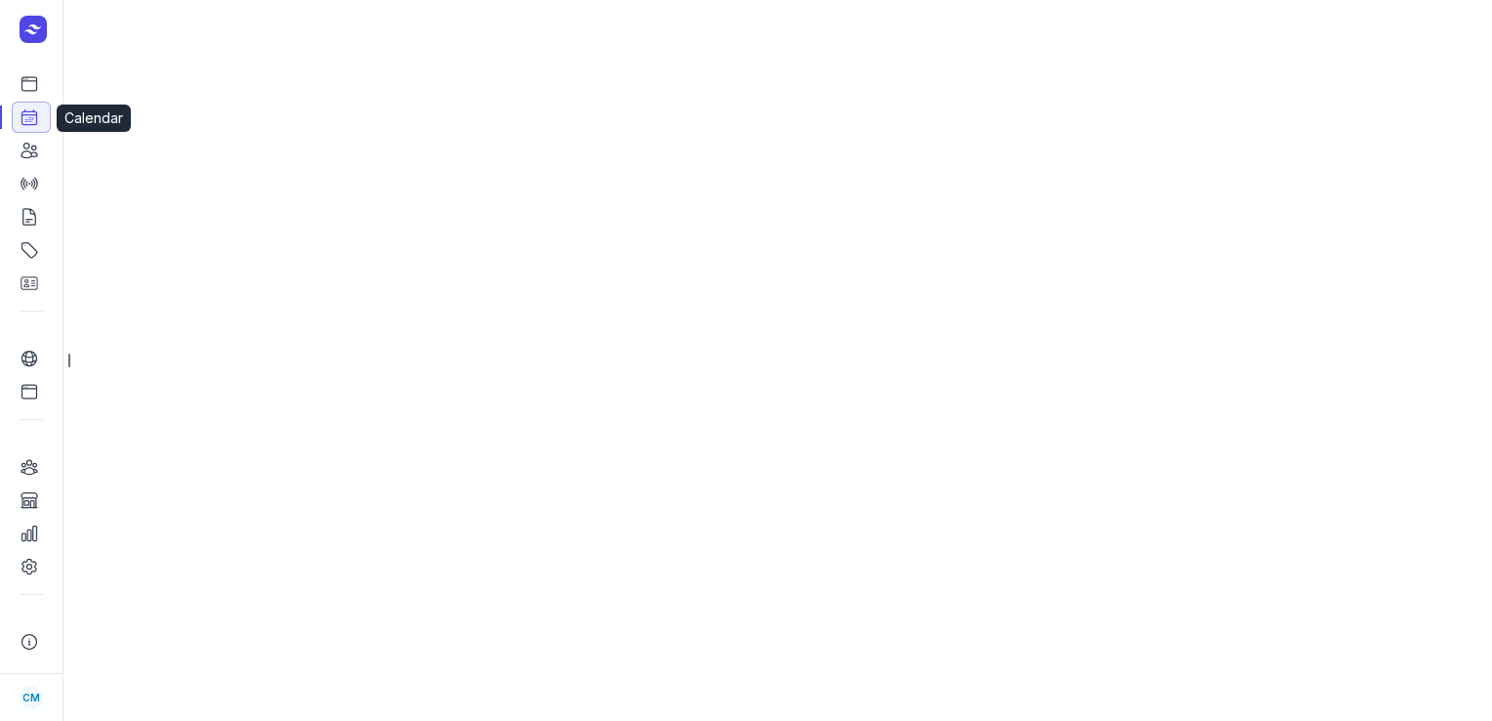
select select "week"
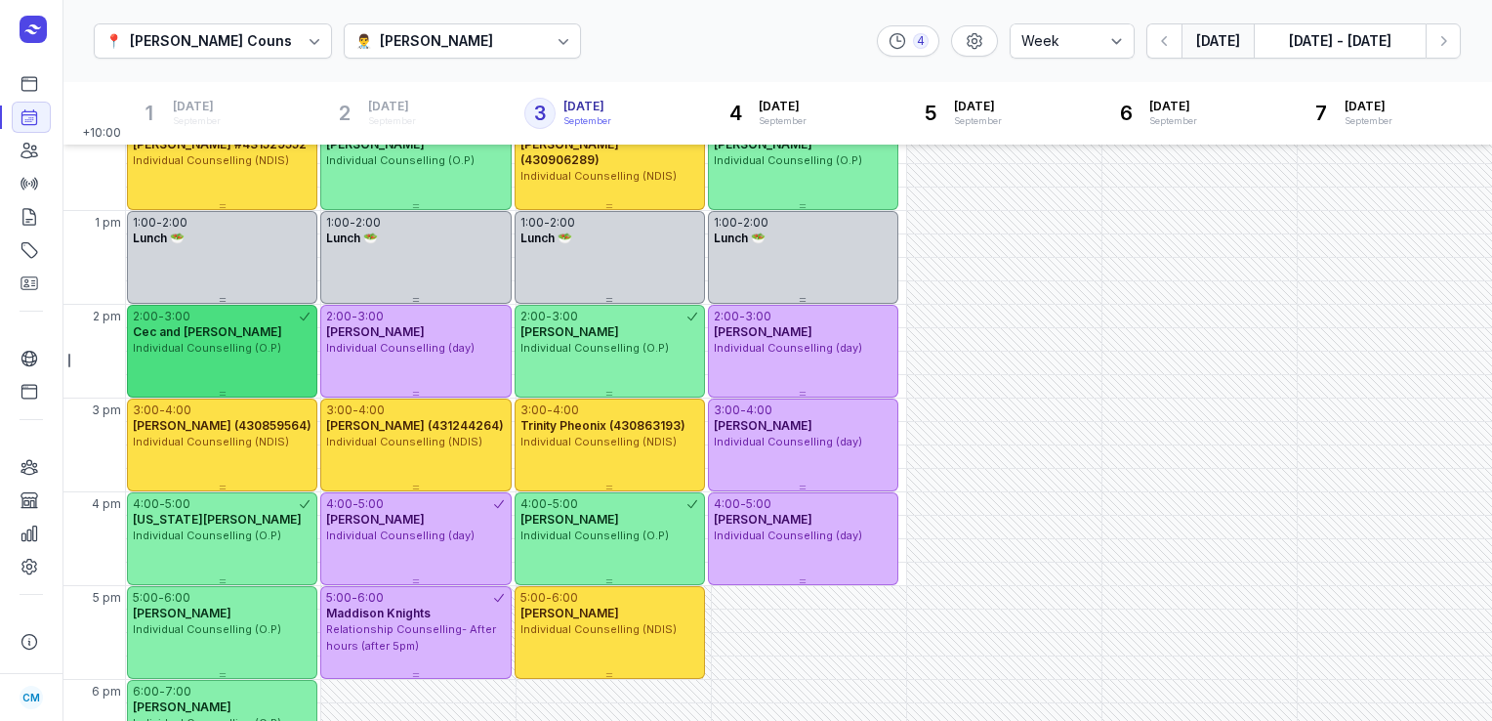
scroll to position [459, 0]
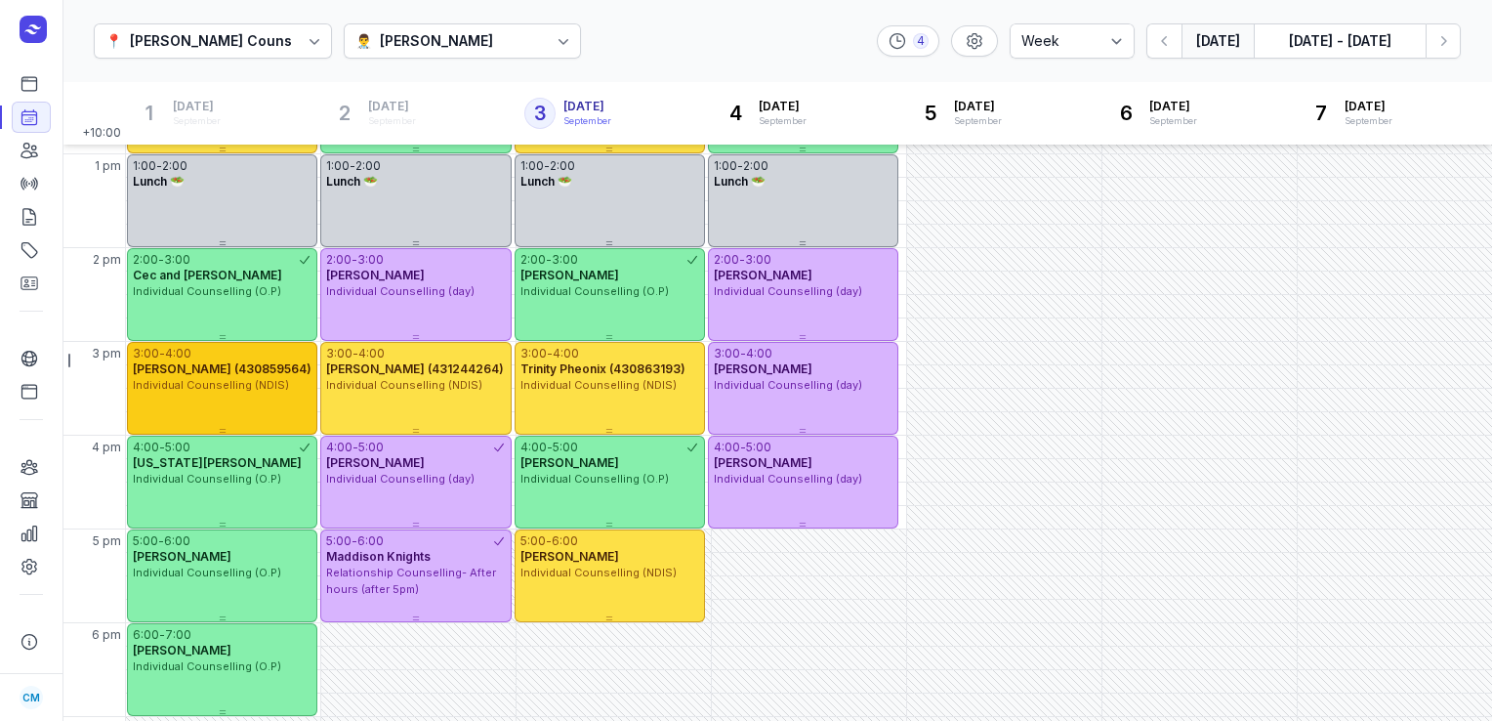
click at [236, 384] on span "Individual Counselling (NDIS)" at bounding box center [211, 385] width 156 height 14
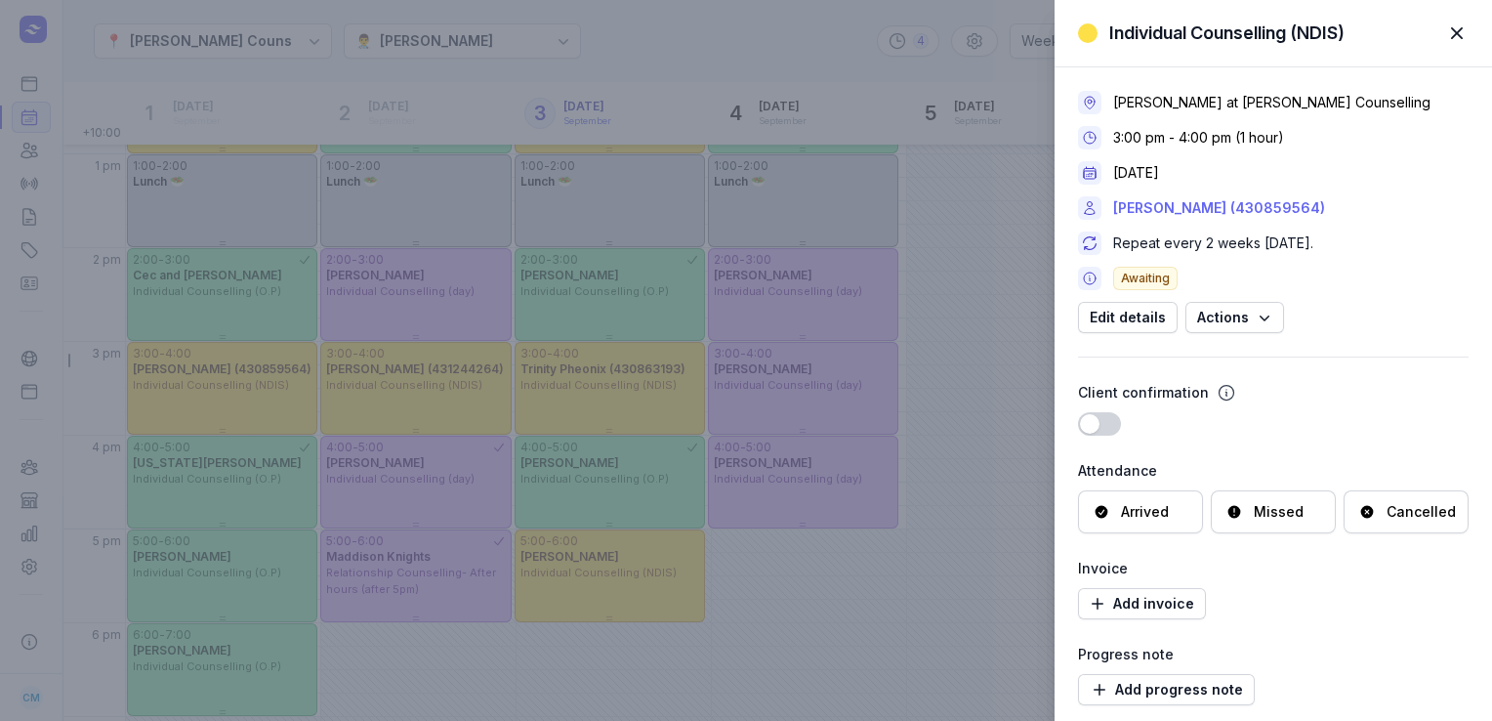
click at [1236, 196] on link "[PERSON_NAME] (430859564)" at bounding box center [1219, 207] width 212 height 23
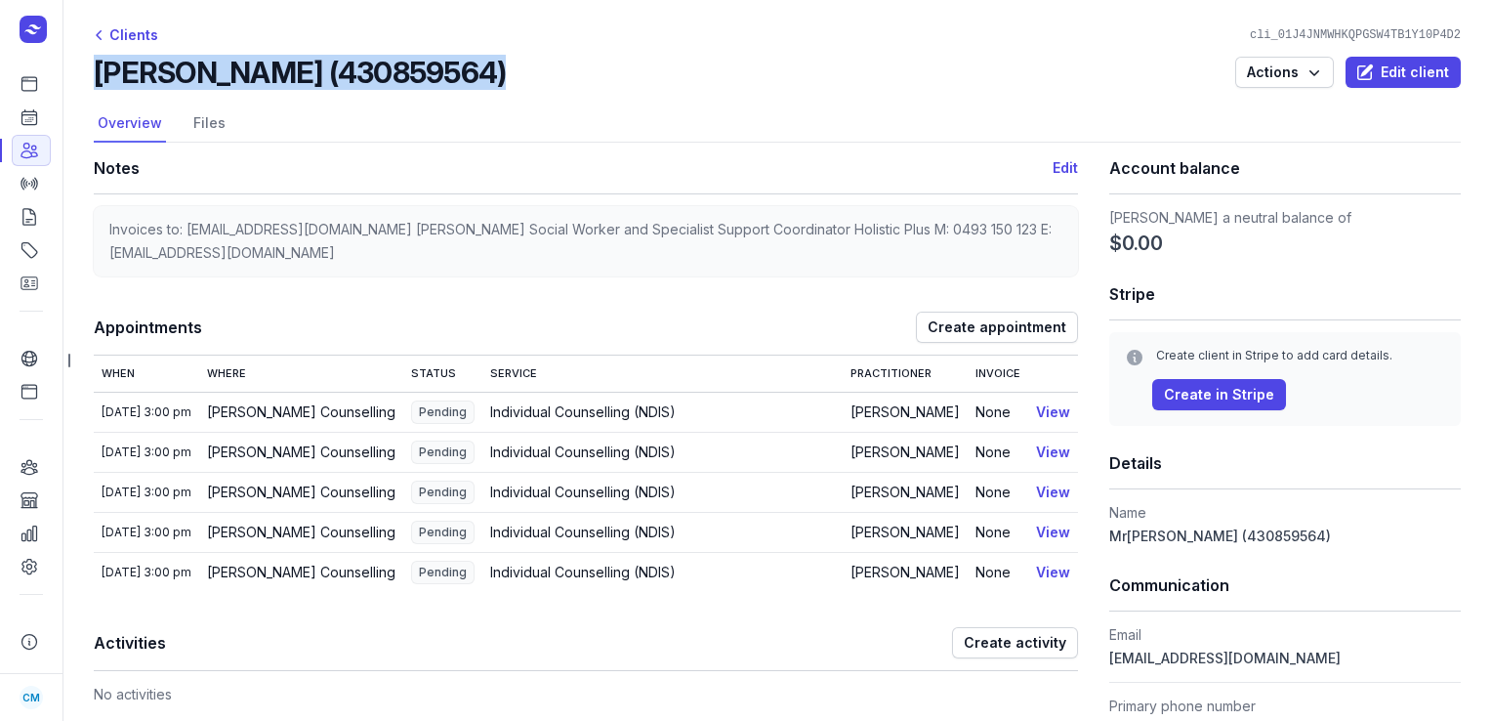
drag, startPoint x: 488, startPoint y: 77, endPoint x: 81, endPoint y: 93, distance: 407.5
copy h2 "[PERSON_NAME] (430859564)"
click at [22, 116] on icon at bounding box center [29, 117] width 15 height 15
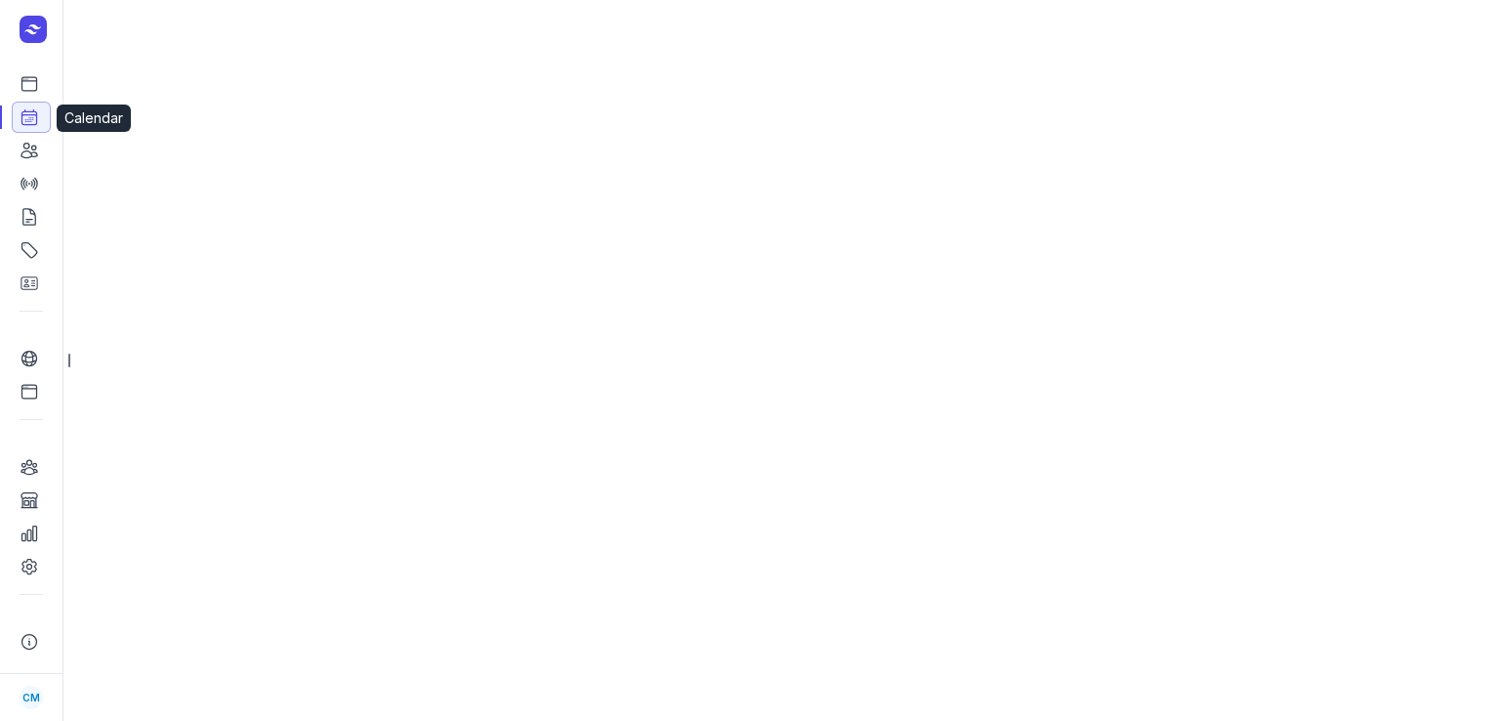
select select "week"
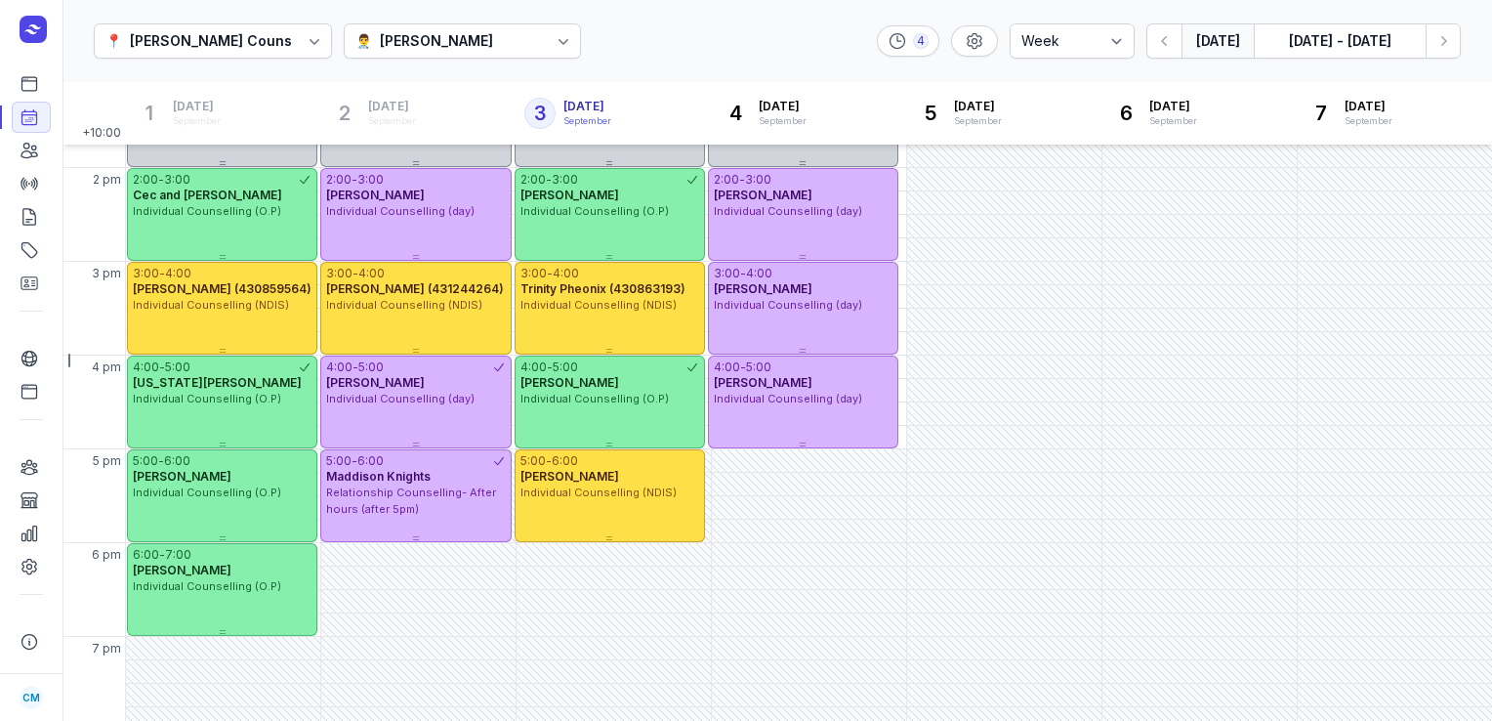
scroll to position [548, 0]
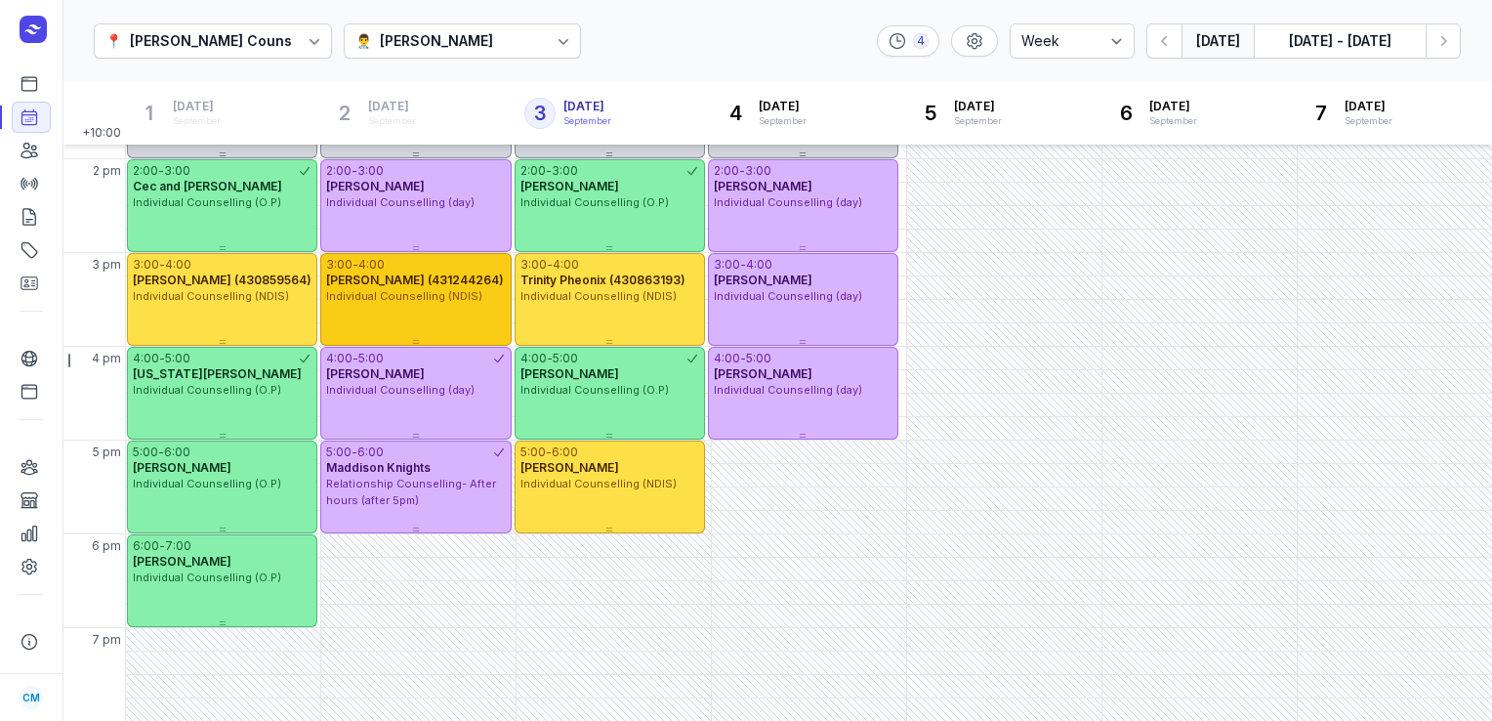
click at [438, 295] on span "Individual Counselling (NDIS)" at bounding box center [404, 296] width 156 height 14
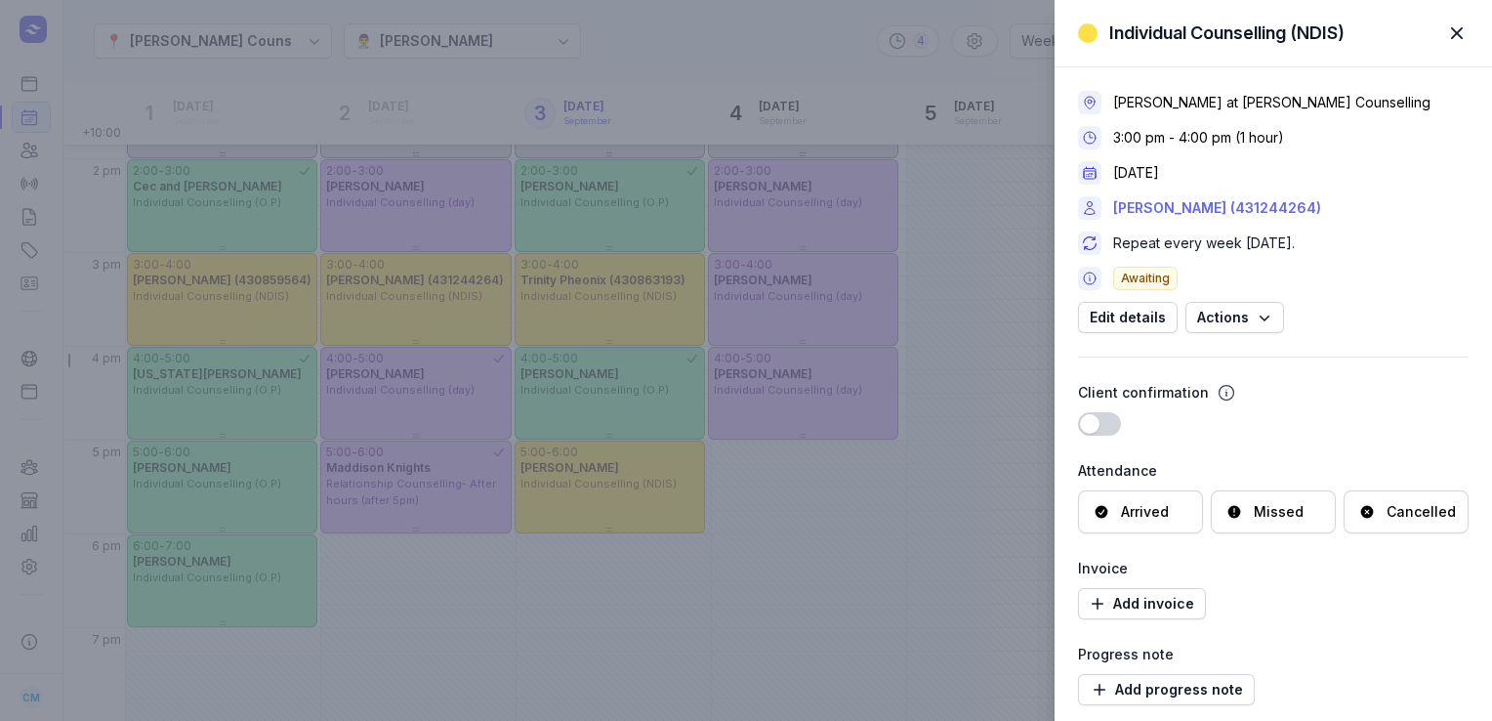
click at [1159, 209] on link "[PERSON_NAME] (431244264)" at bounding box center [1217, 207] width 208 height 23
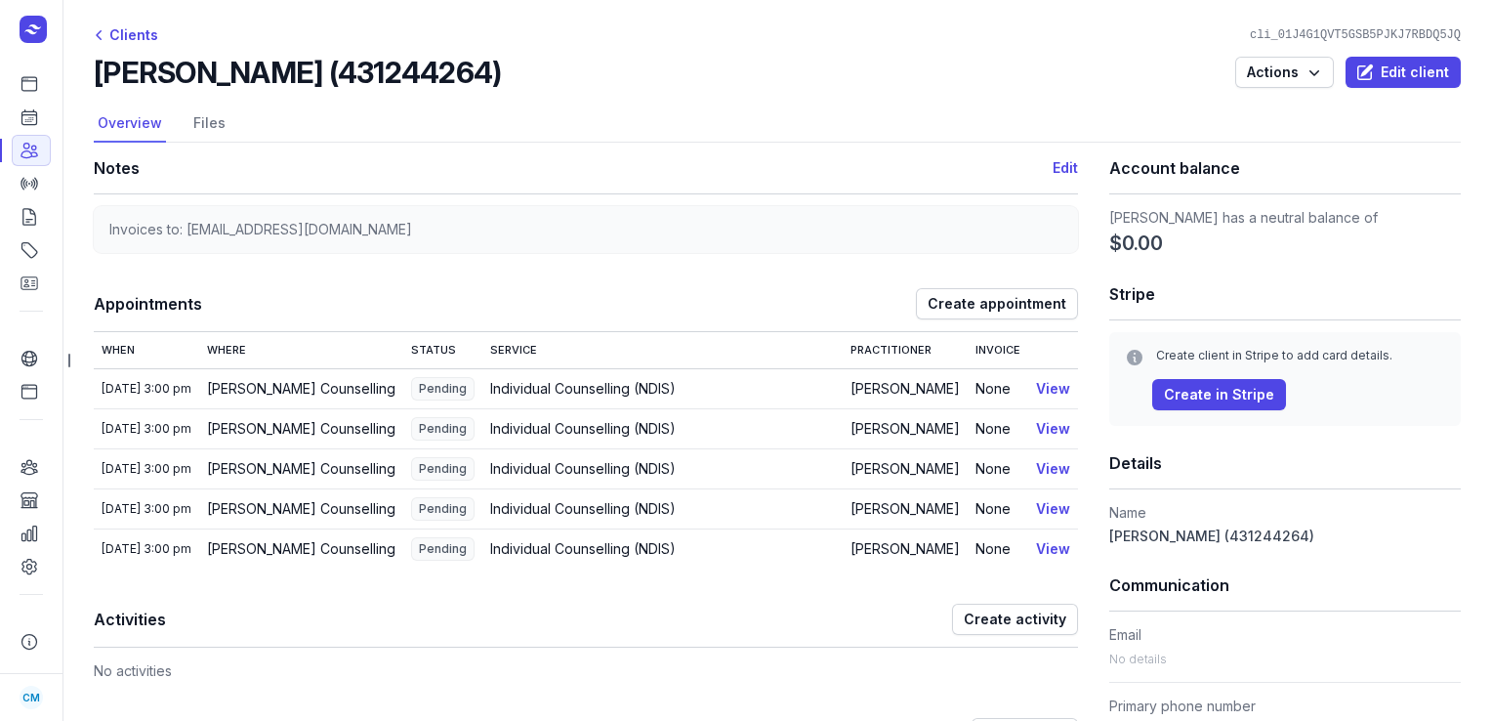
drag, startPoint x: 485, startPoint y: 63, endPoint x: 86, endPoint y: 58, distance: 399.5
copy h2 "[PERSON_NAME] (431244264)"
click at [31, 116] on icon at bounding box center [30, 117] width 20 height 20
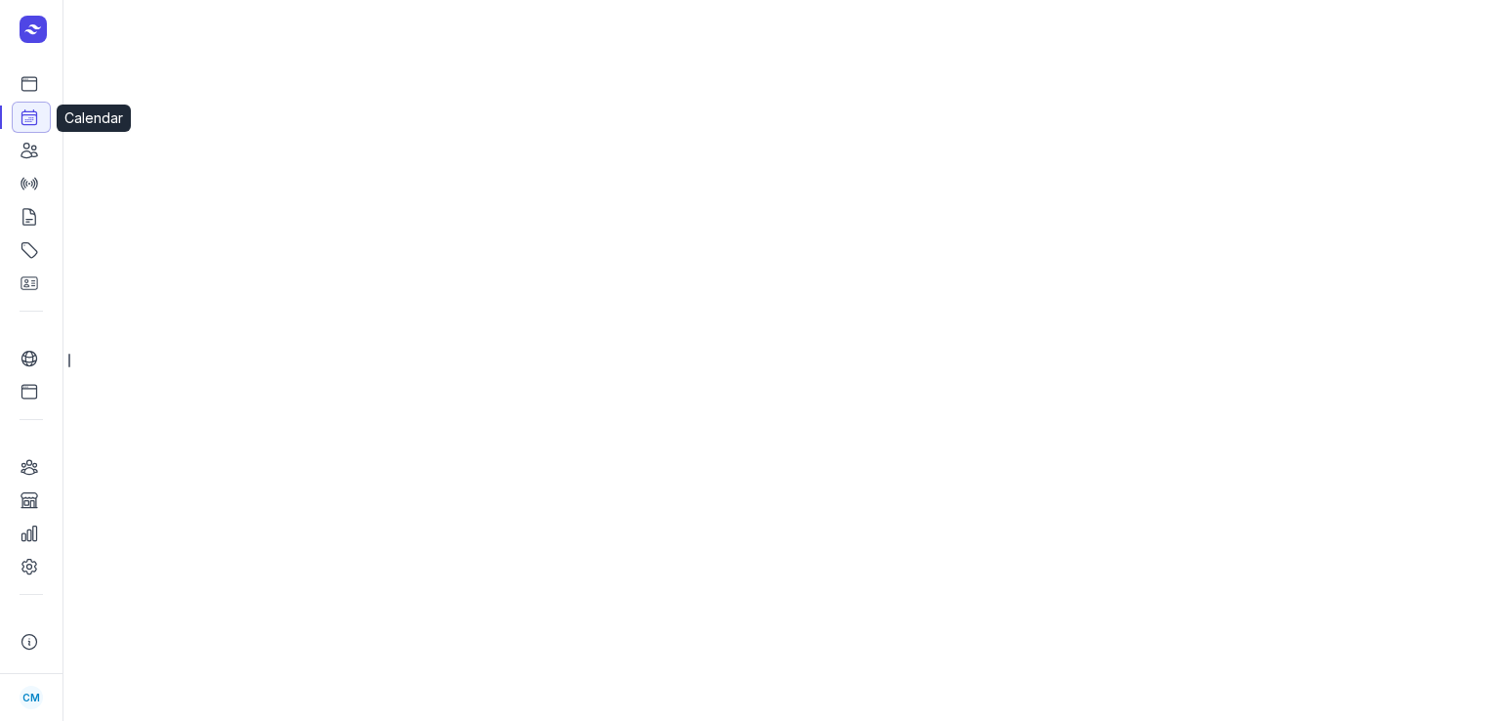
select select "week"
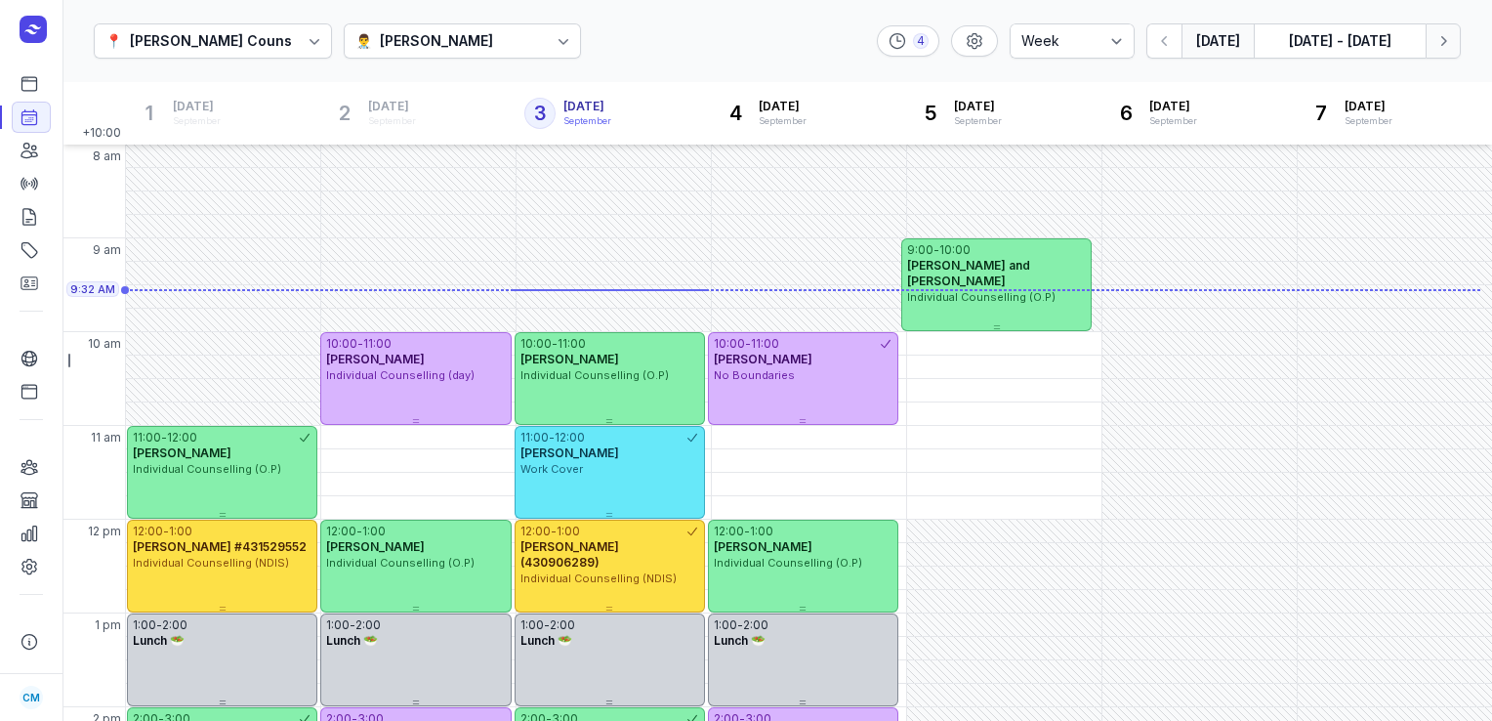
click at [1458, 34] on button "Next week" at bounding box center [1443, 40] width 35 height 35
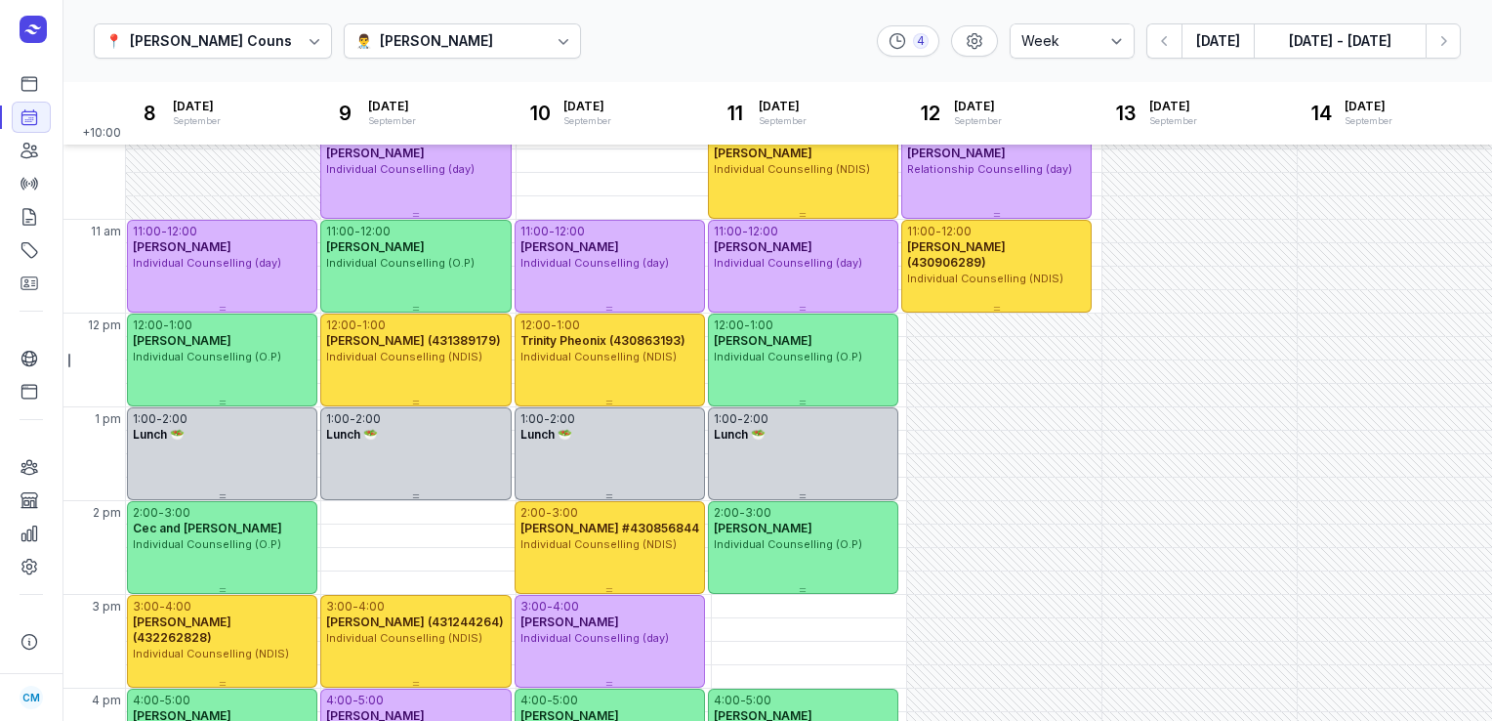
scroll to position [207, 0]
click at [1220, 38] on button "[DATE]" at bounding box center [1218, 40] width 72 height 35
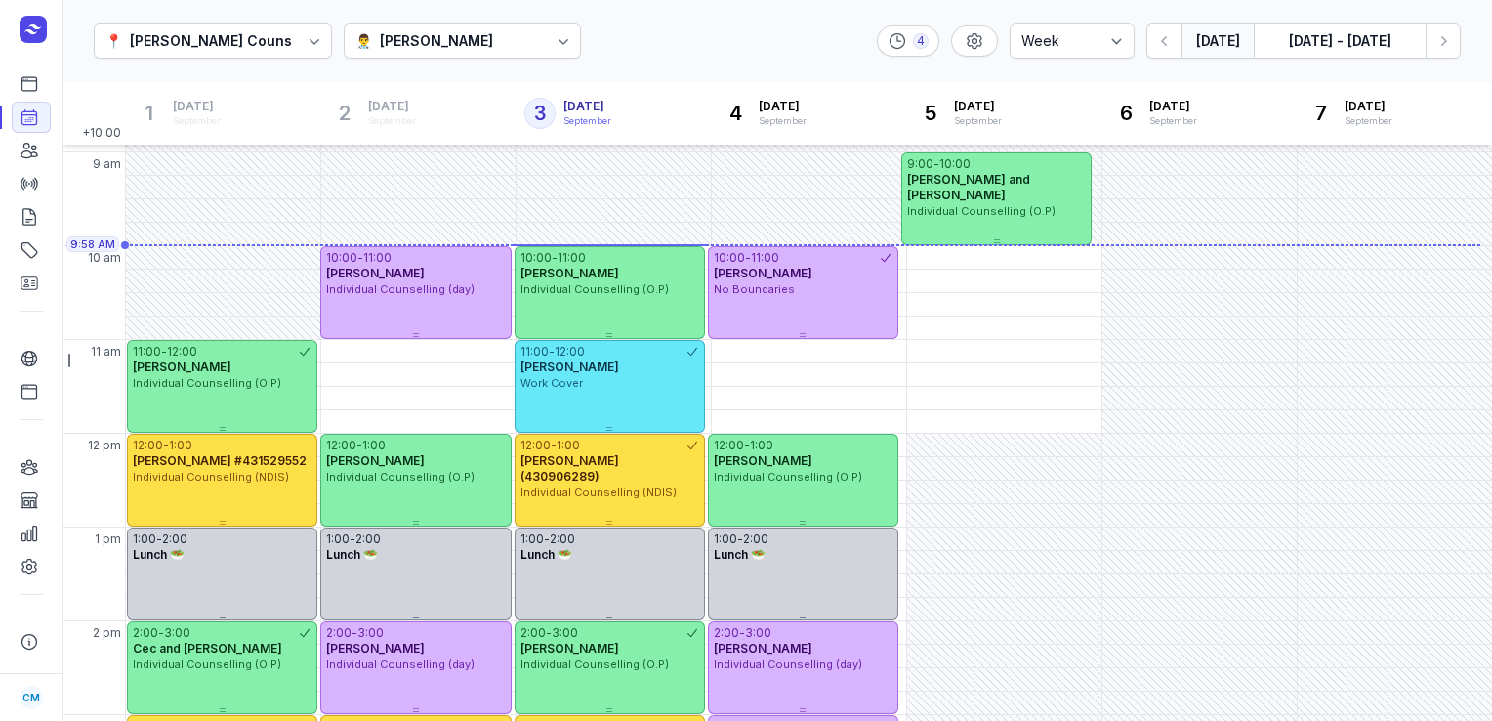
scroll to position [86, 0]
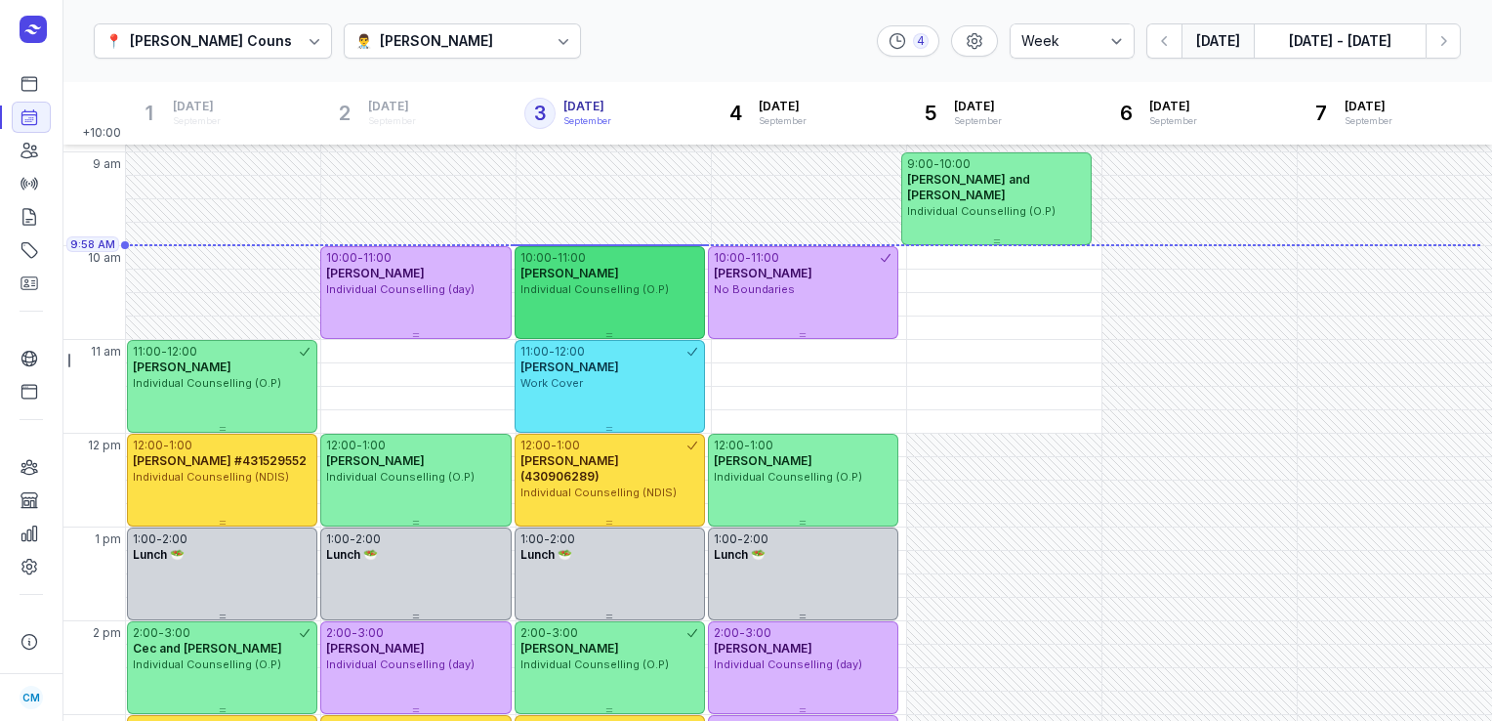
click at [646, 271] on div "[PERSON_NAME]" at bounding box center [610, 274] width 179 height 16
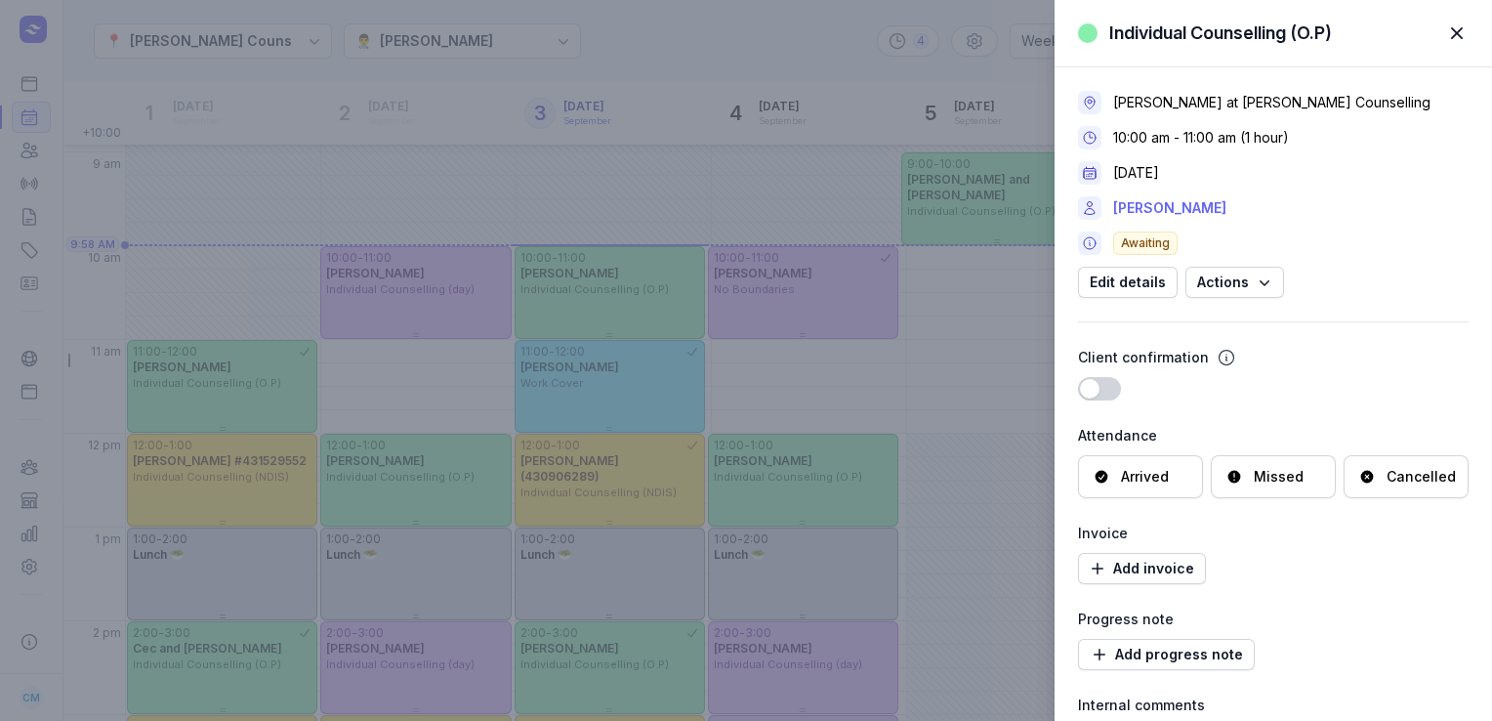
click at [1139, 200] on link "[PERSON_NAME]" at bounding box center [1169, 207] width 113 height 23
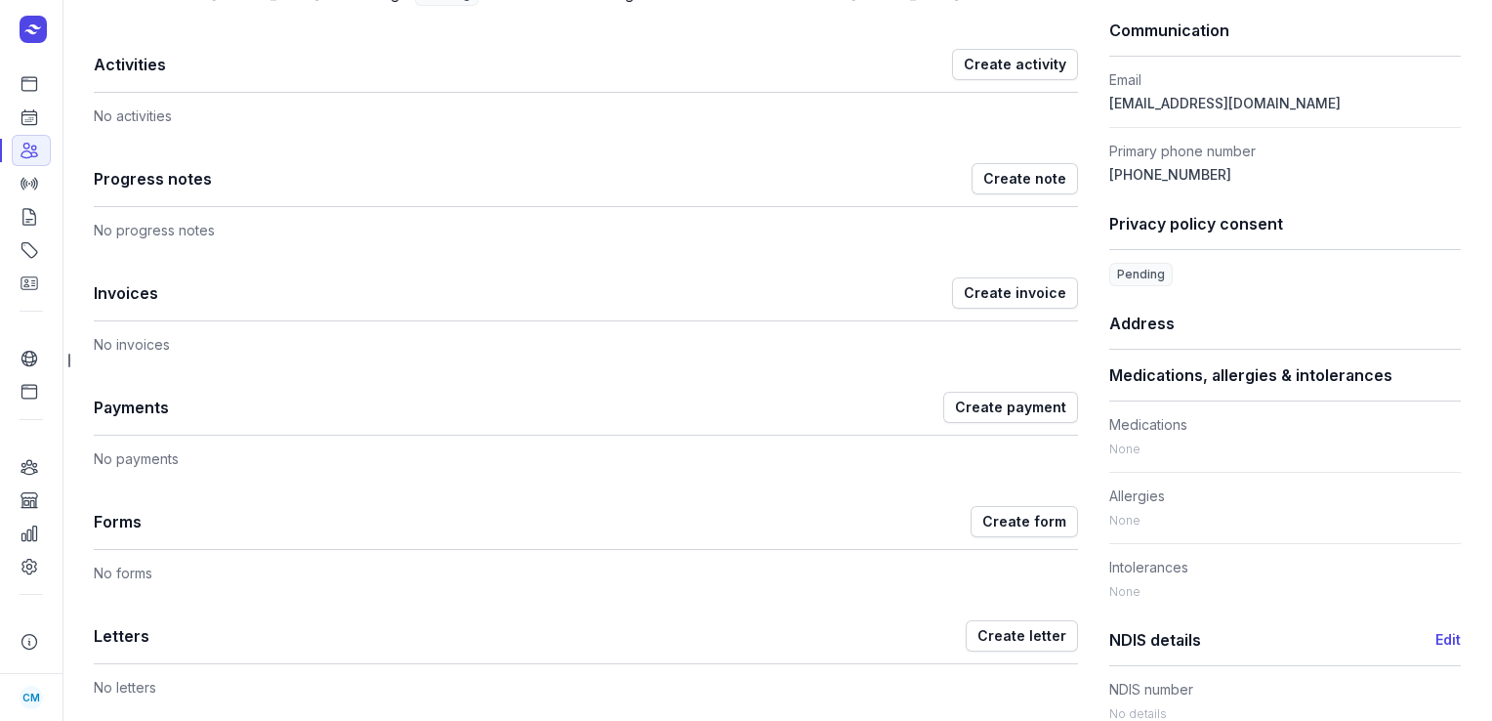
scroll to position [996, 0]
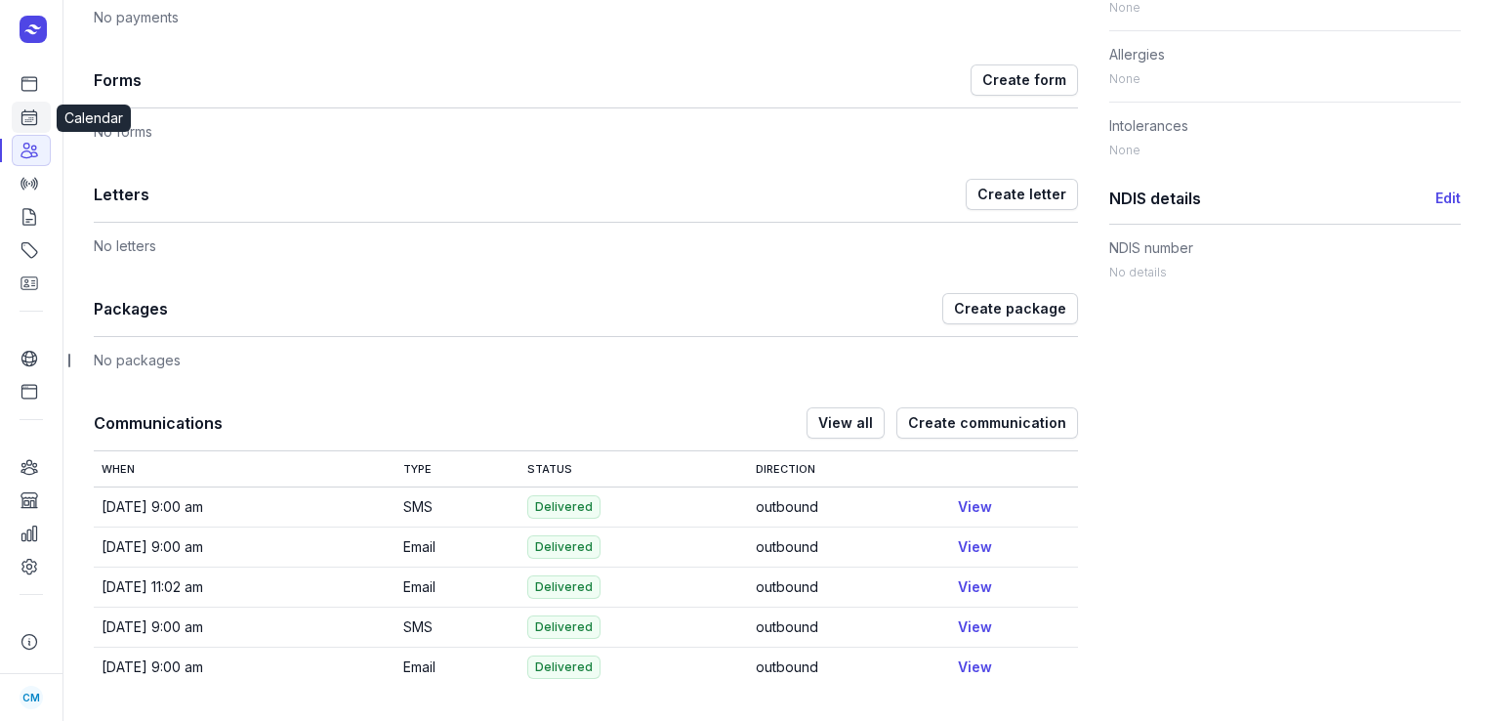
click at [32, 116] on icon at bounding box center [30, 117] width 20 height 20
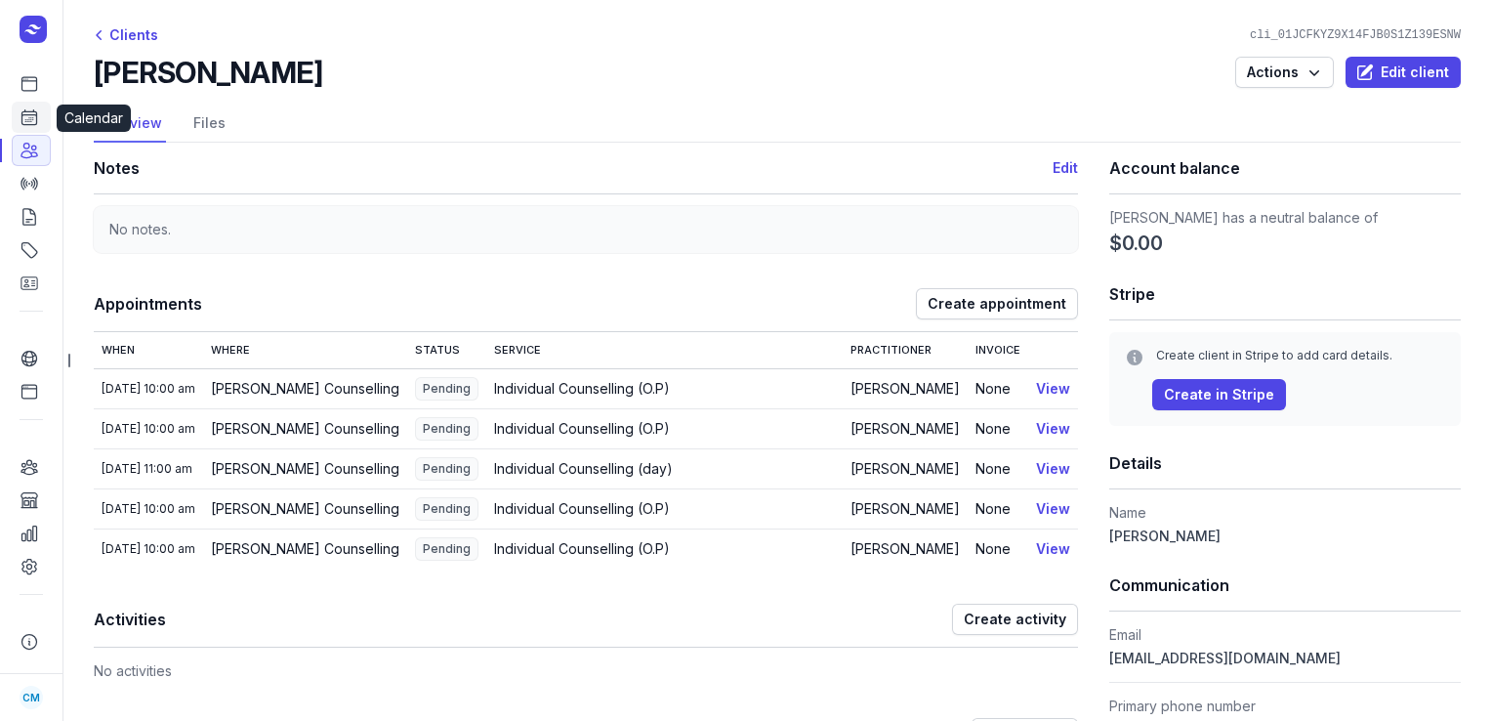
select select "week"
